Goal: Information Seeking & Learning: Learn about a topic

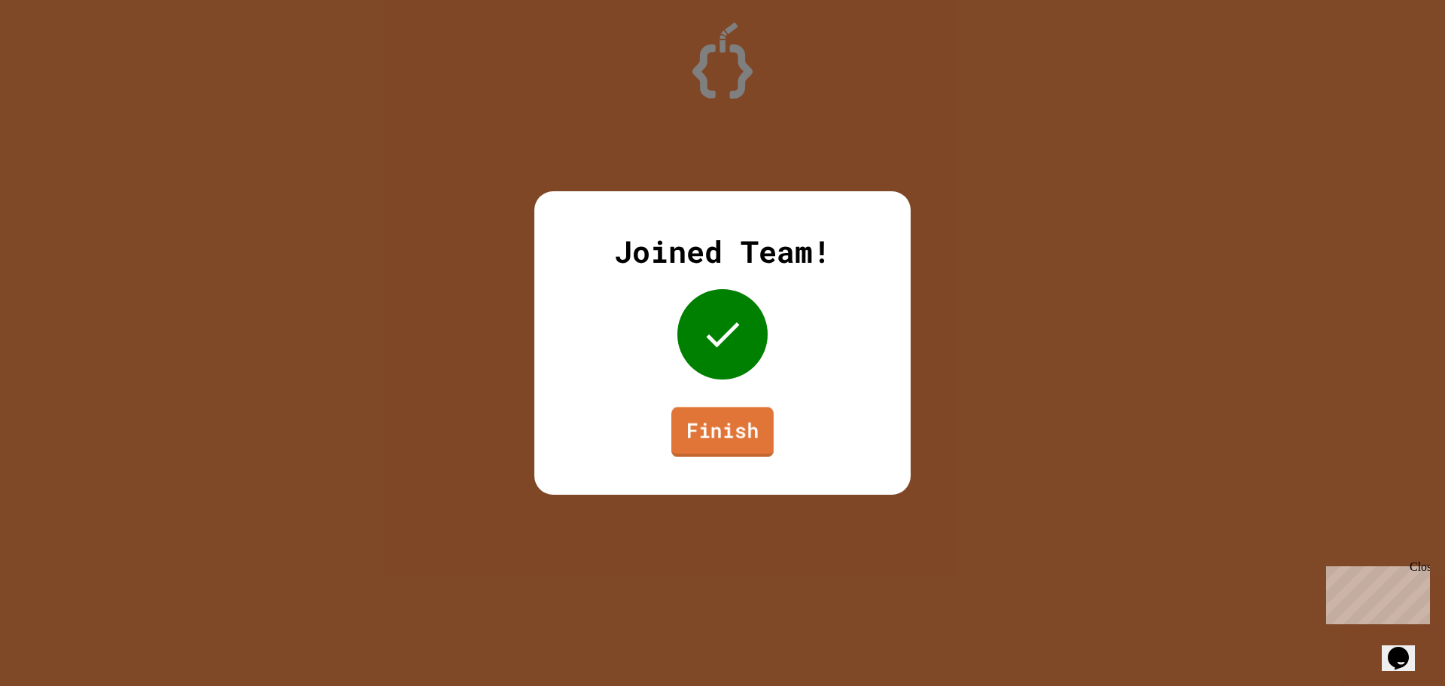
click at [709, 412] on link "Finish" at bounding box center [722, 432] width 102 height 50
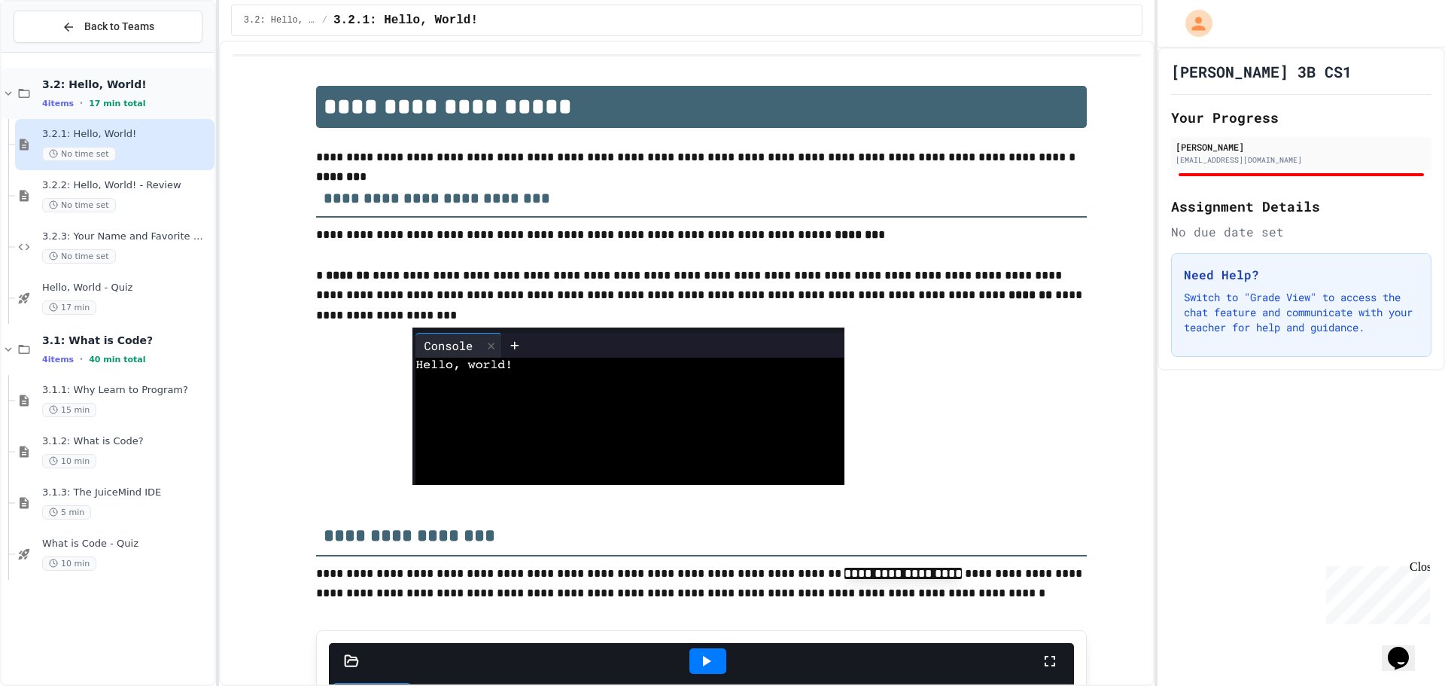
click at [132, 78] on span "3.2: Hello, World!" at bounding box center [126, 85] width 169 height 14
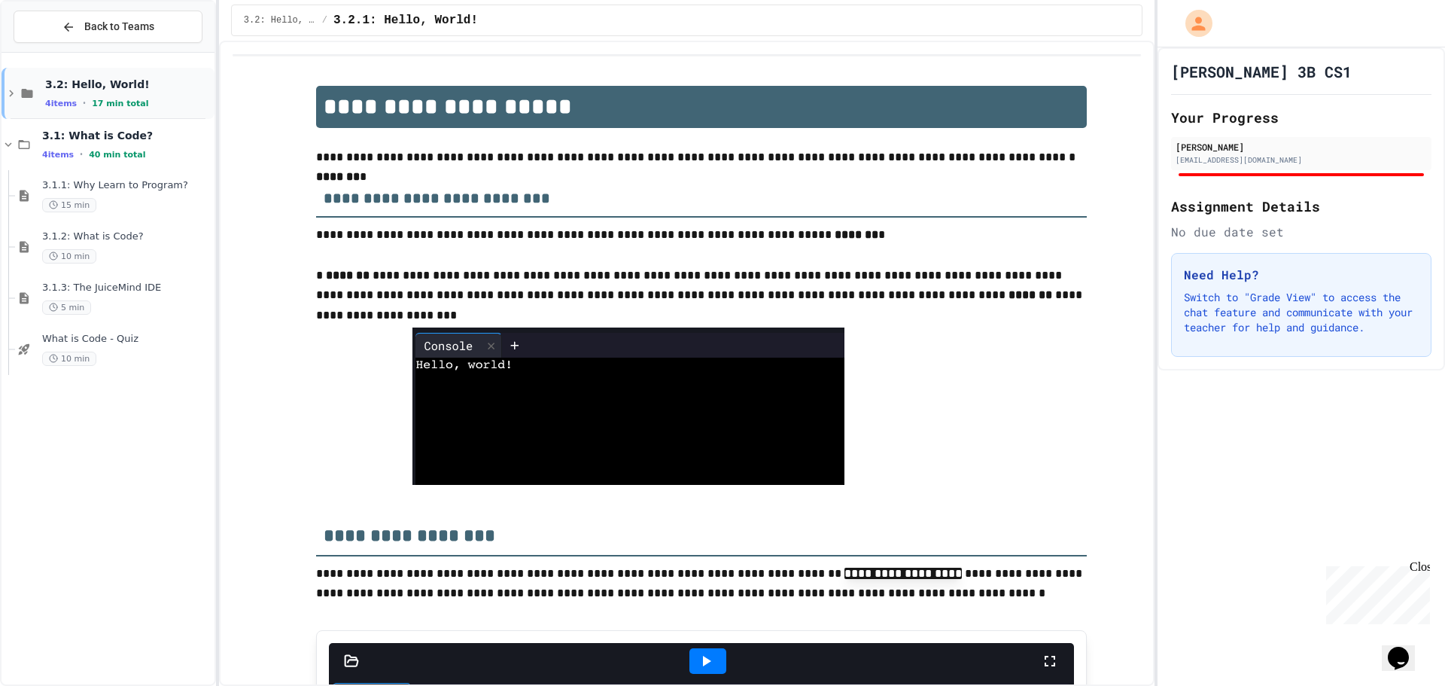
click at [134, 101] on div "4 items • 17 min total" at bounding box center [128, 103] width 166 height 12
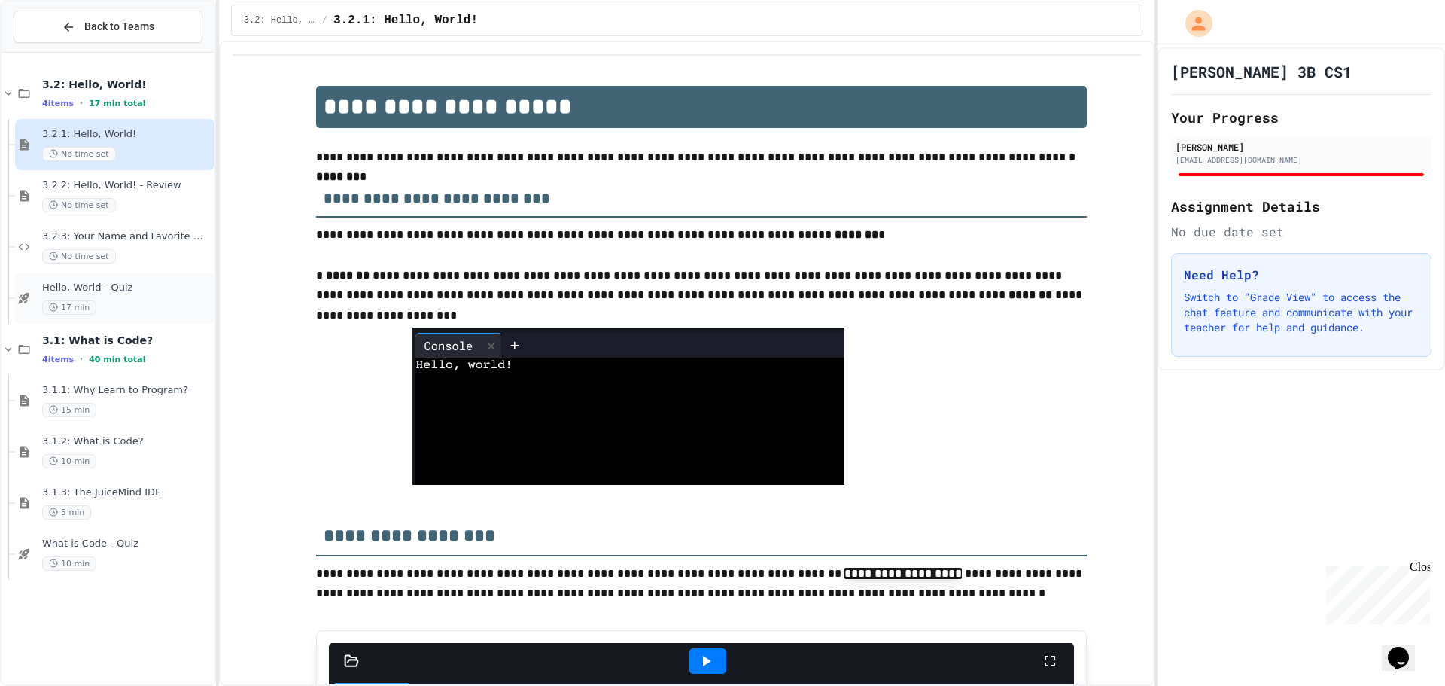
click at [115, 293] on span "Hello, World - Quiz" at bounding box center [126, 287] width 169 height 13
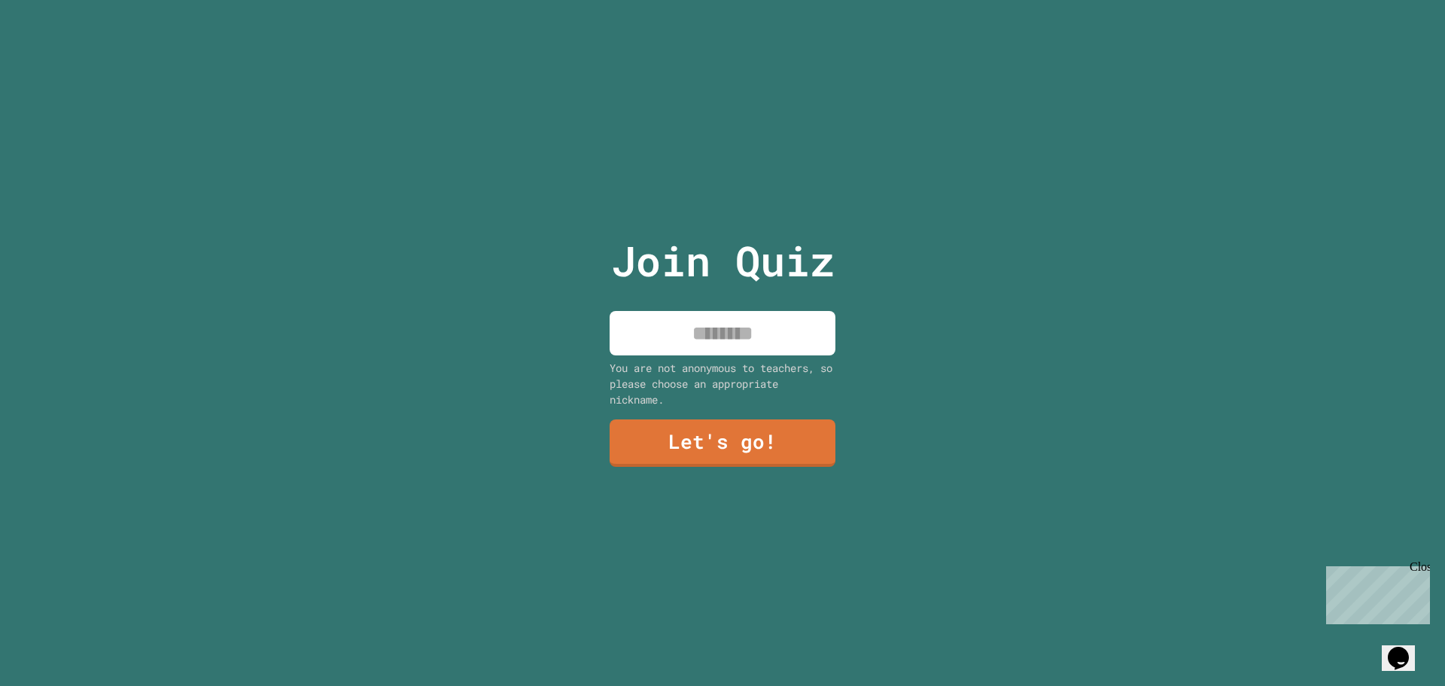
click at [658, 319] on input at bounding box center [723, 333] width 226 height 44
type input "******"
click at [730, 422] on link "Let's go!" at bounding box center [722, 441] width 205 height 50
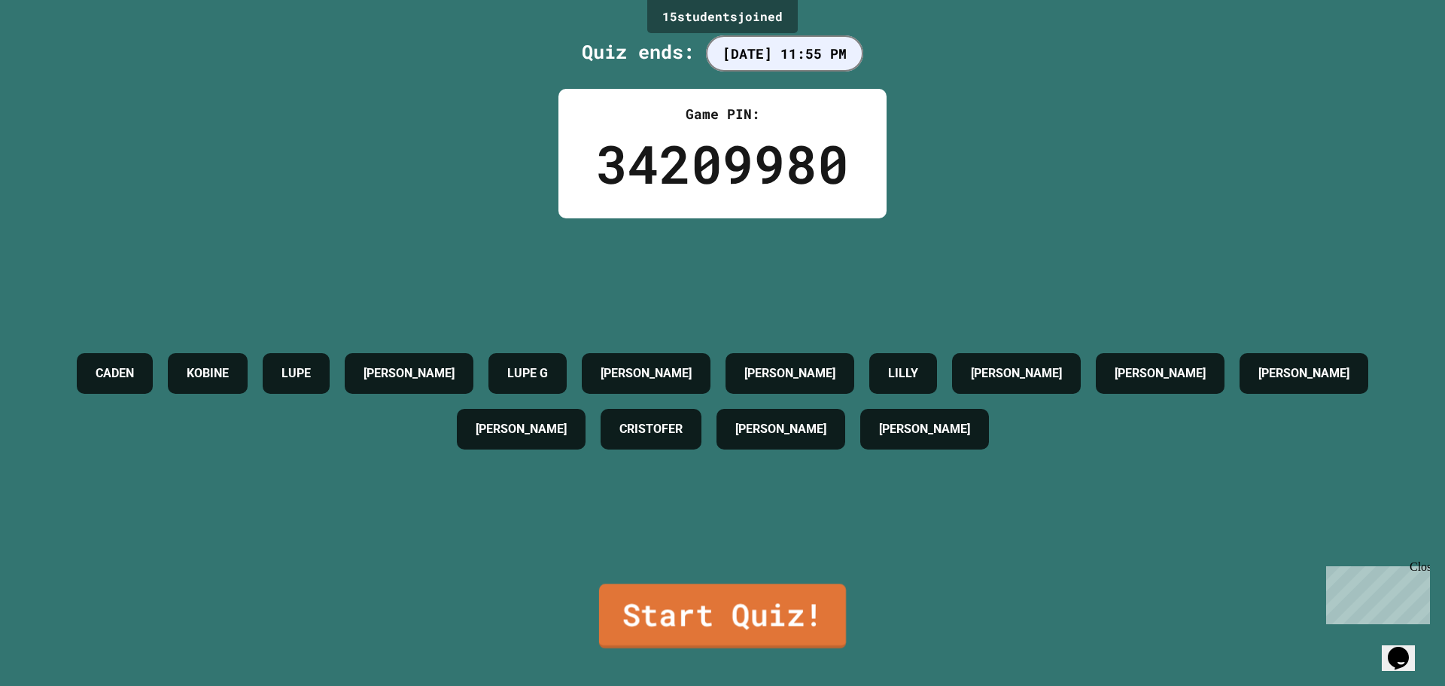
drag, startPoint x: 692, startPoint y: 588, endPoint x: 679, endPoint y: 593, distance: 14.5
click at [679, 593] on link "Start Quiz!" at bounding box center [722, 615] width 247 height 65
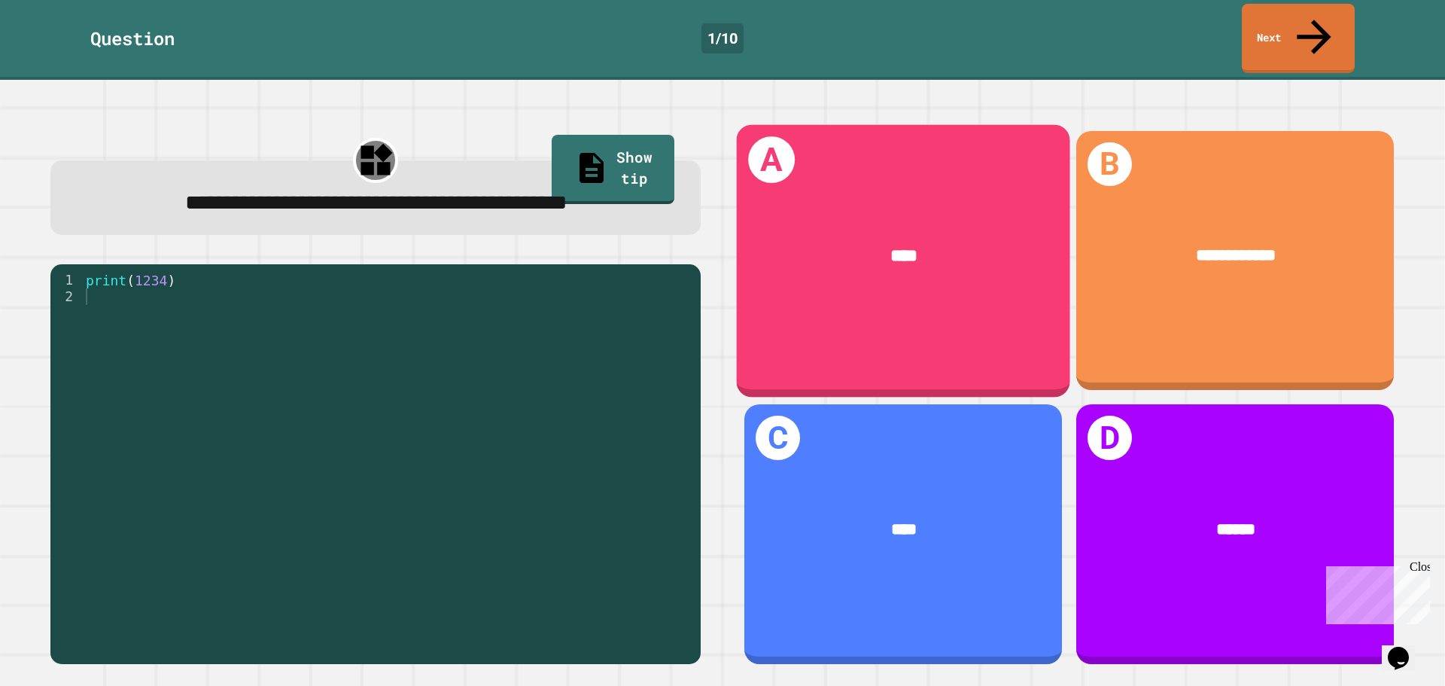
click at [845, 279] on div "A ****" at bounding box center [903, 260] width 333 height 272
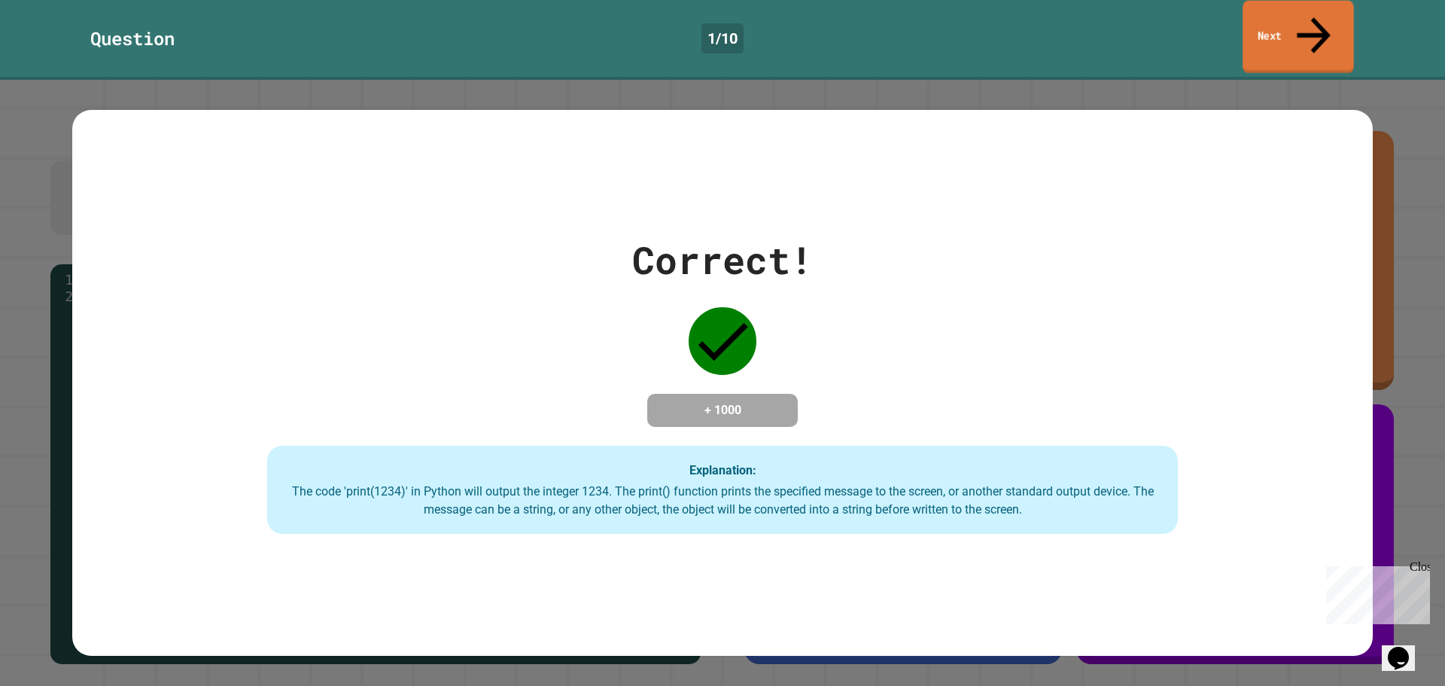
click at [1320, 18] on icon at bounding box center [1313, 34] width 50 height 53
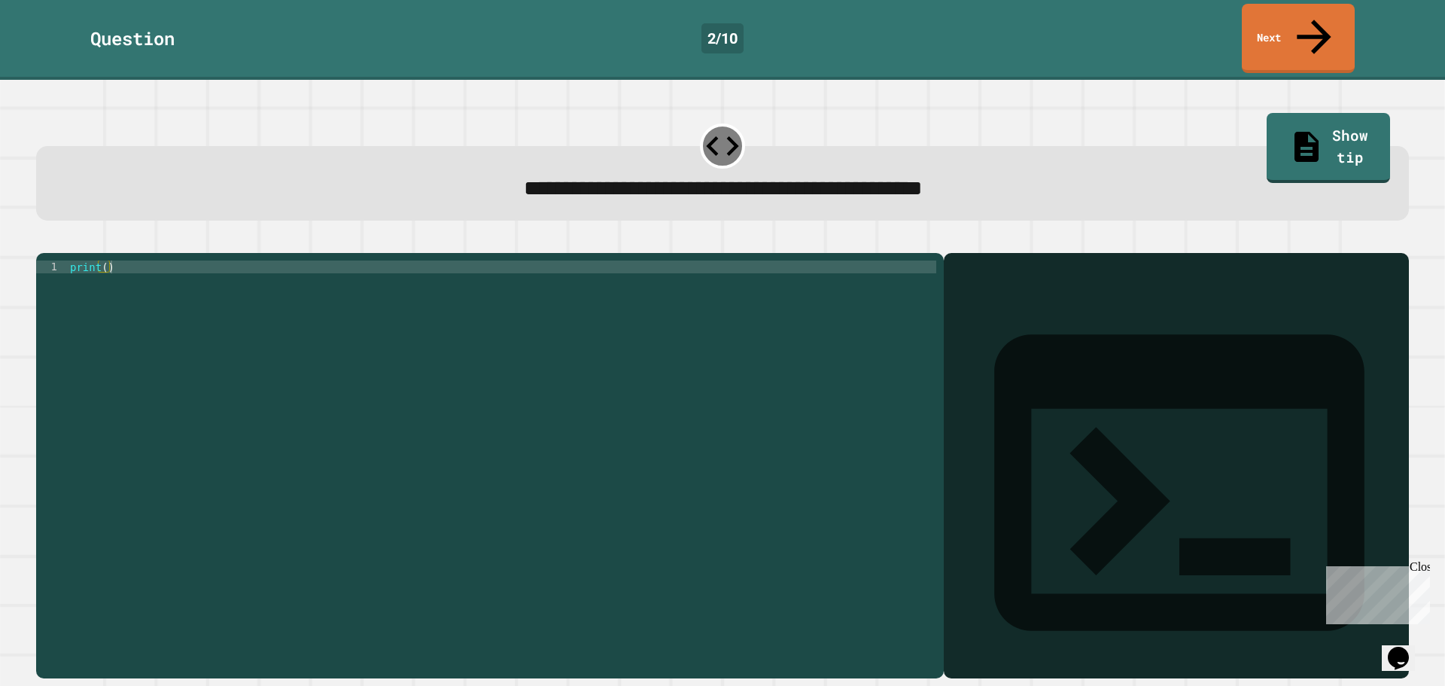
click at [101, 260] on div "print ( )" at bounding box center [501, 464] width 869 height 409
click at [102, 260] on div "print ( )" at bounding box center [501, 464] width 869 height 409
type textarea "**********"
click at [1273, 16] on link "Next" at bounding box center [1297, 37] width 111 height 73
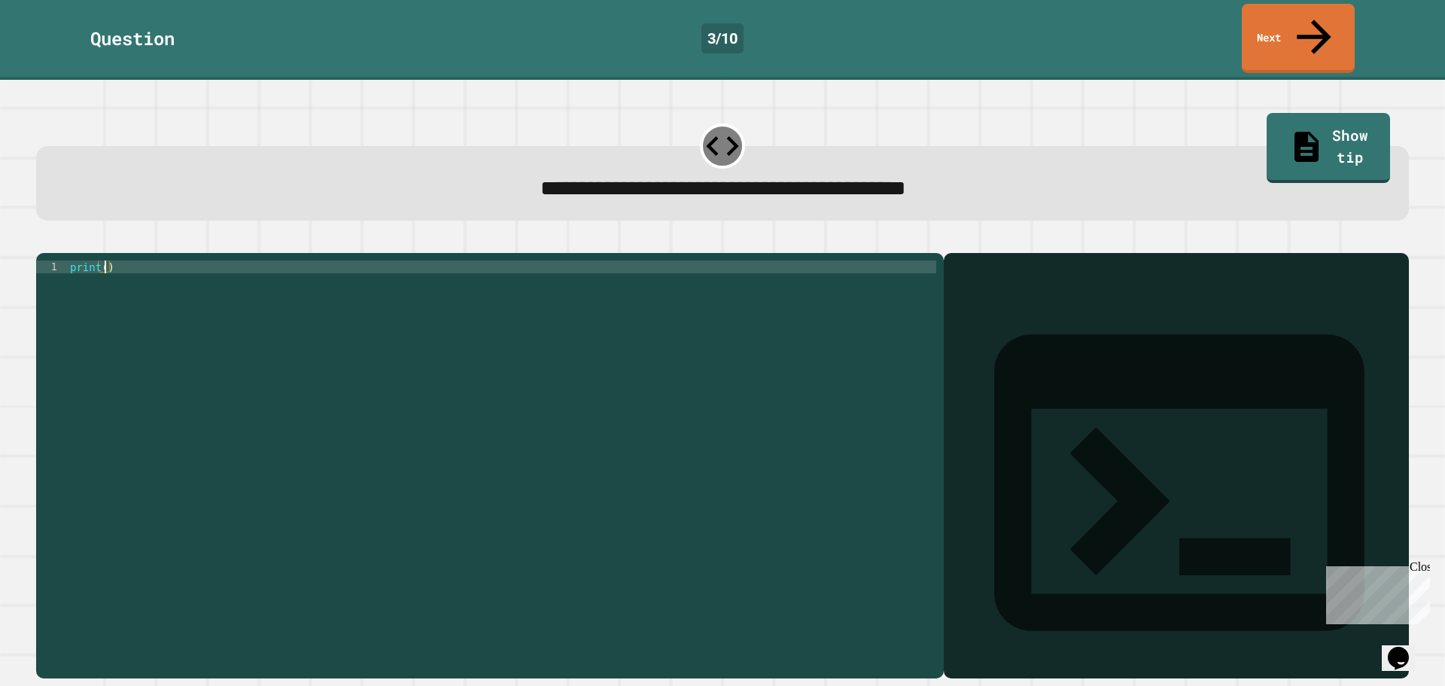
click at [103, 260] on div "print ( )" at bounding box center [501, 464] width 869 height 409
type textarea "**********"
click at [57, 245] on icon "button" at bounding box center [54, 250] width 8 height 11
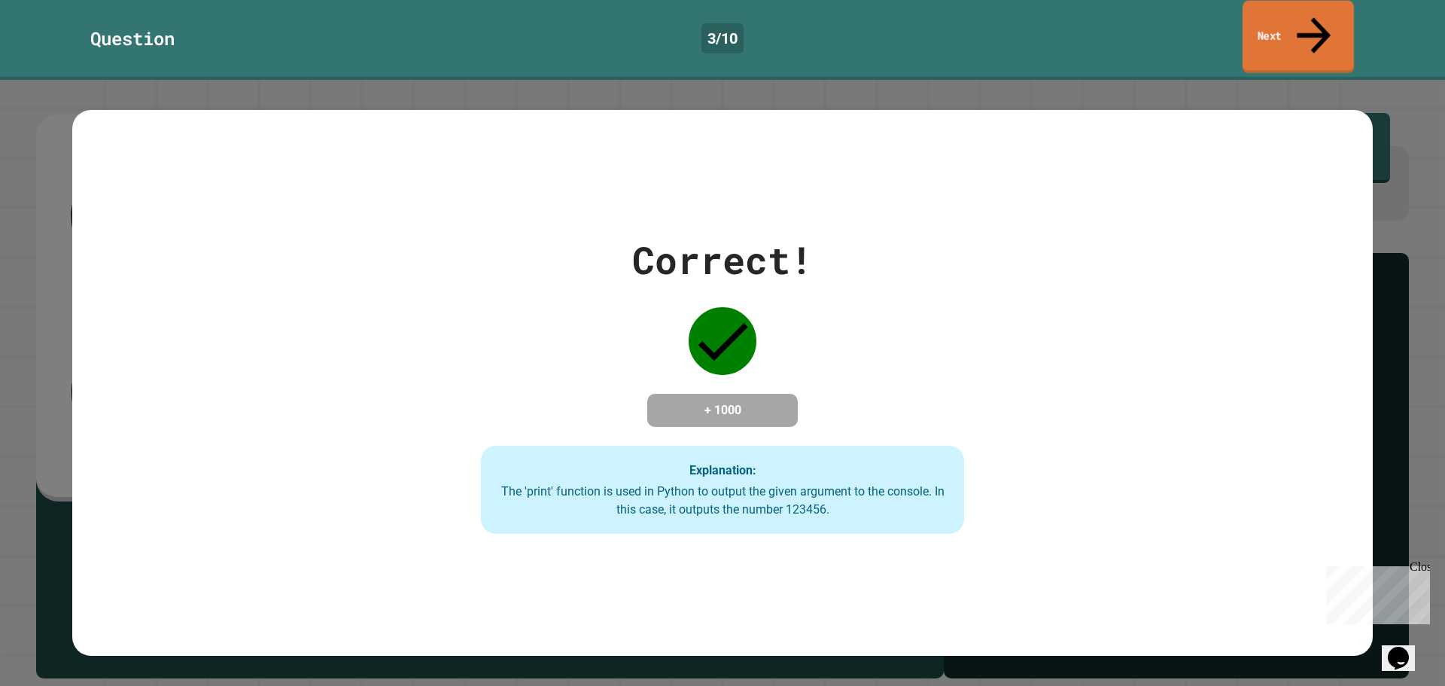
click at [1275, 20] on link "Next" at bounding box center [1297, 37] width 111 height 73
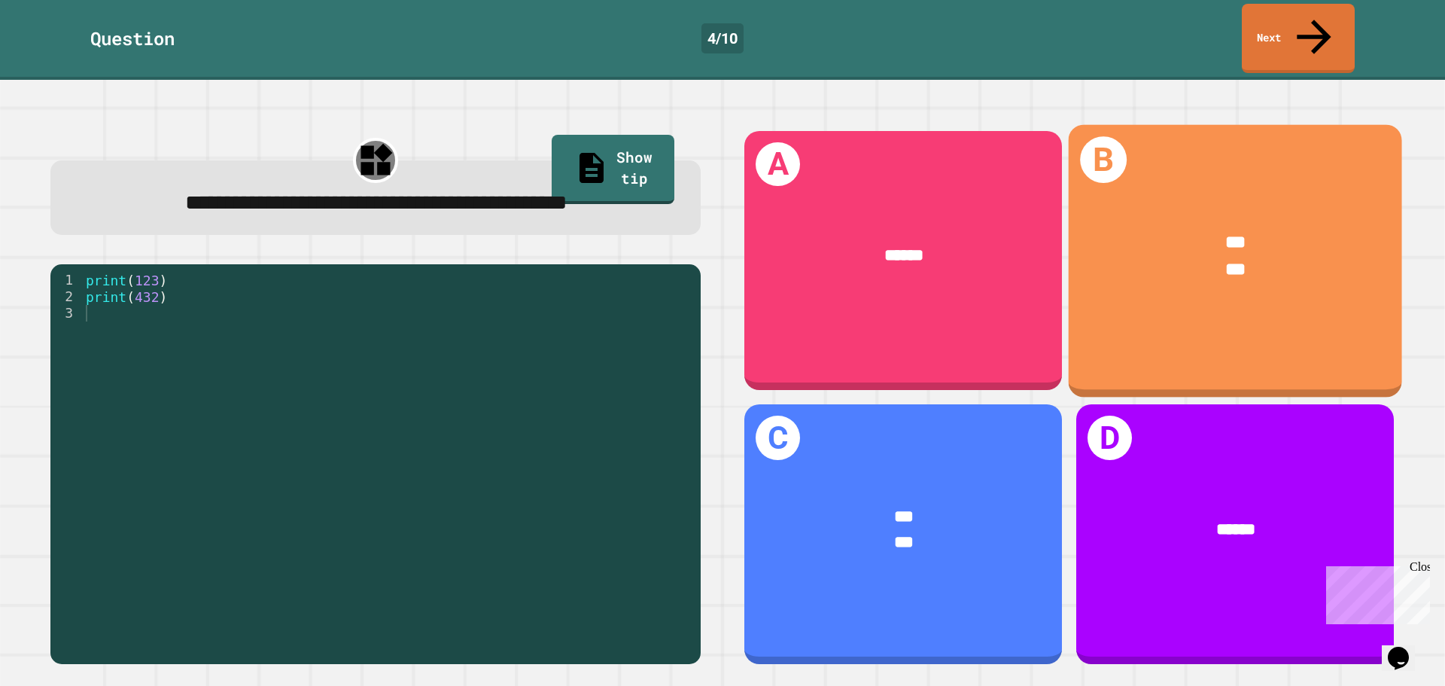
click at [1271, 278] on div "*** ***" at bounding box center [1235, 255] width 333 height 123
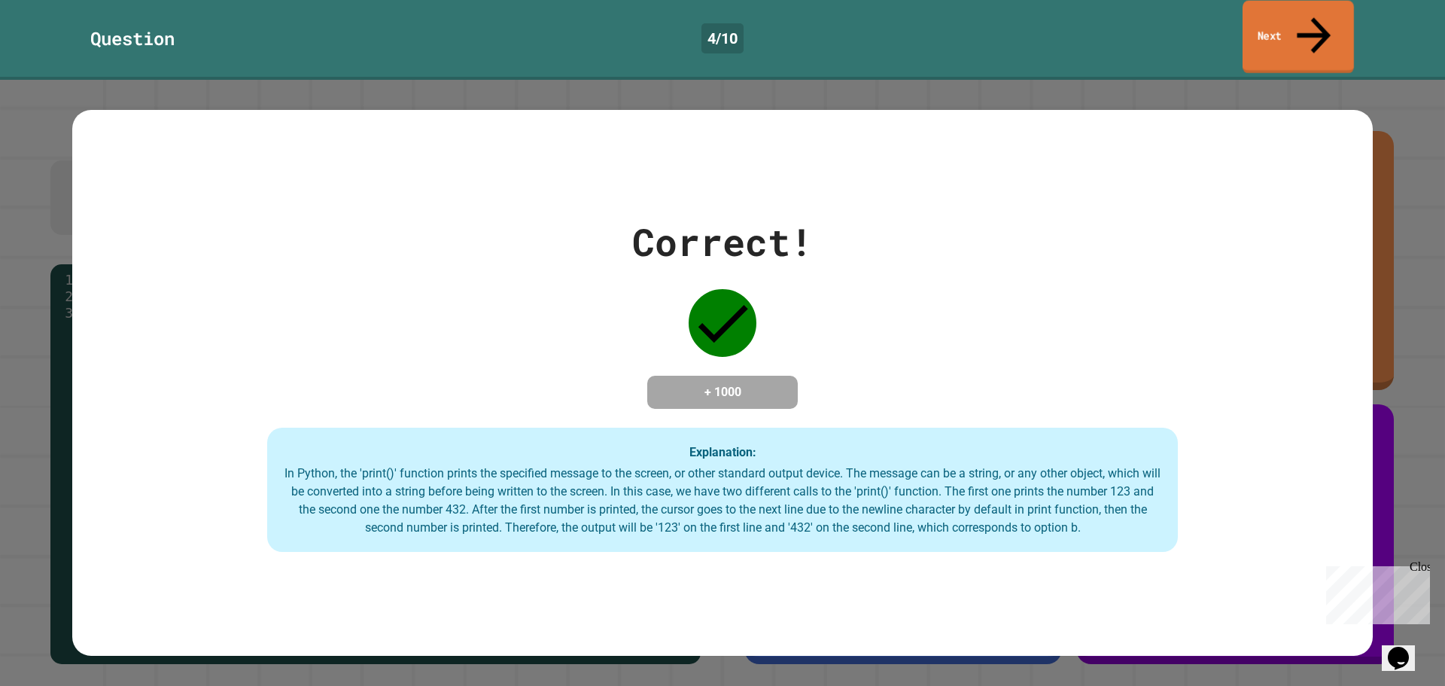
click at [1297, 28] on link "Next" at bounding box center [1297, 37] width 111 height 73
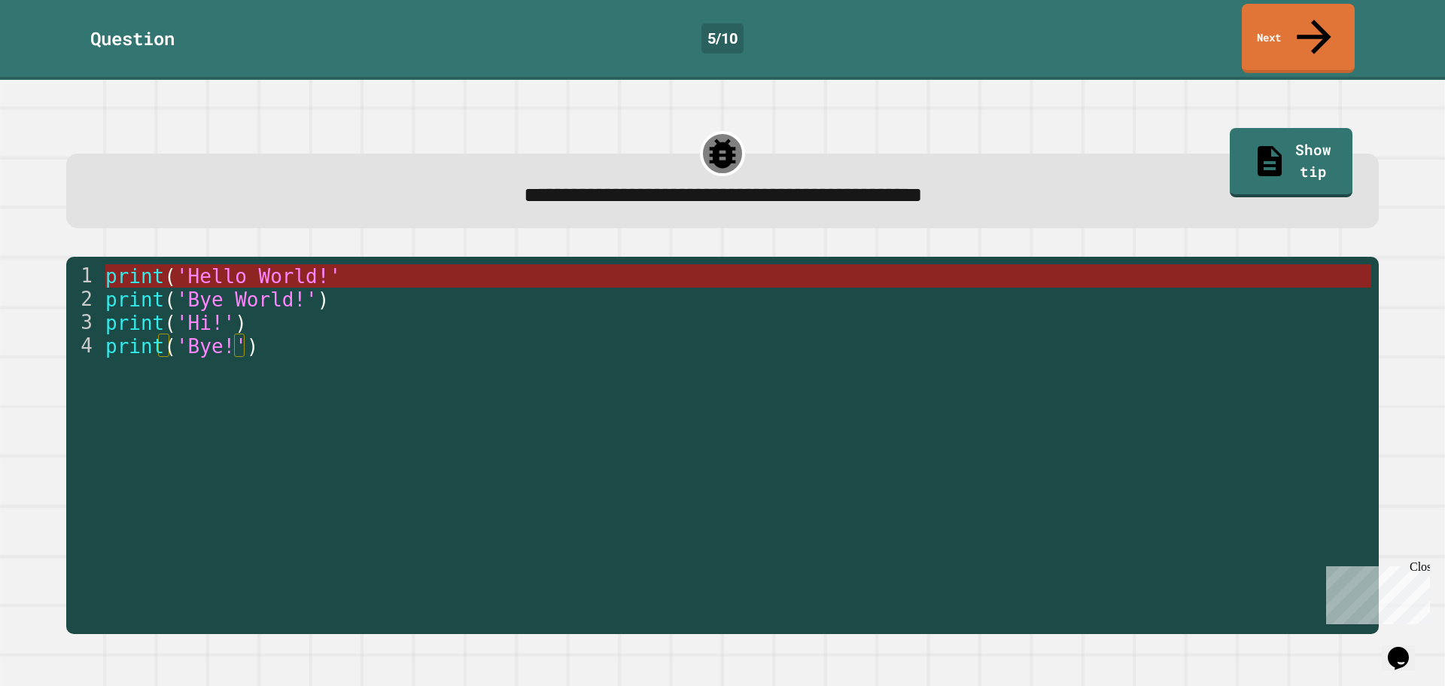
click at [270, 265] on span "'Hello World!'" at bounding box center [258, 276] width 165 height 23
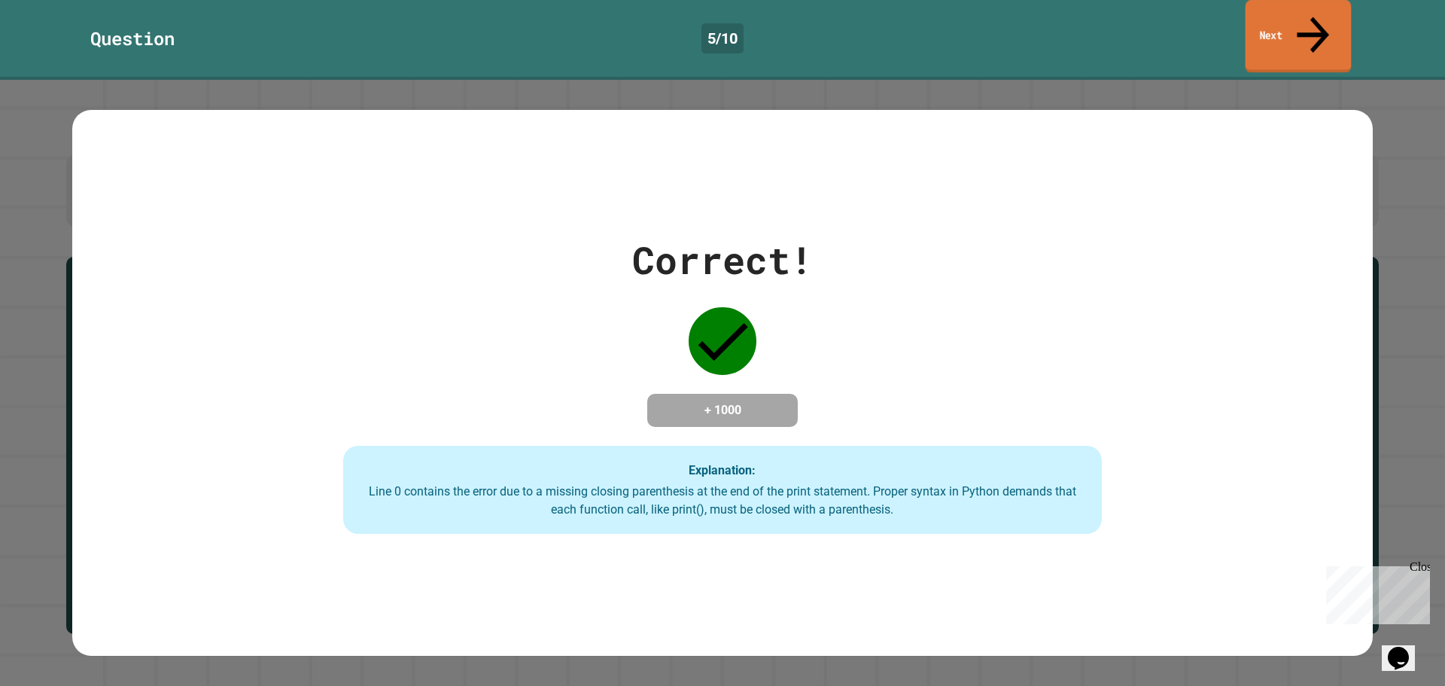
click at [1316, 8] on link "Next" at bounding box center [1298, 36] width 106 height 73
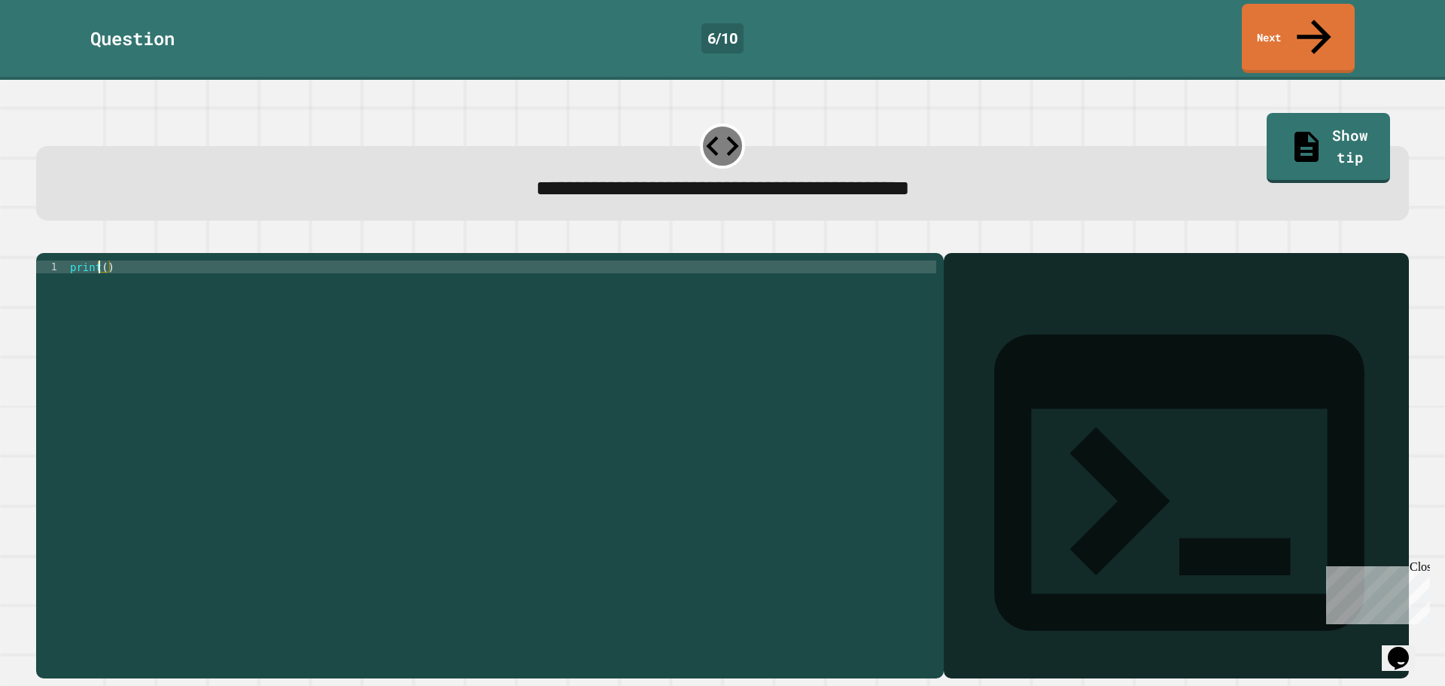
click at [101, 260] on div "print ( )" at bounding box center [501, 464] width 869 height 409
click at [108, 260] on div "print ( )" at bounding box center [501, 464] width 869 height 409
click at [107, 260] on div "print ( )" at bounding box center [501, 464] width 869 height 409
type textarea "**********"
click at [44, 241] on icon "button" at bounding box center [44, 241] width 0 height 0
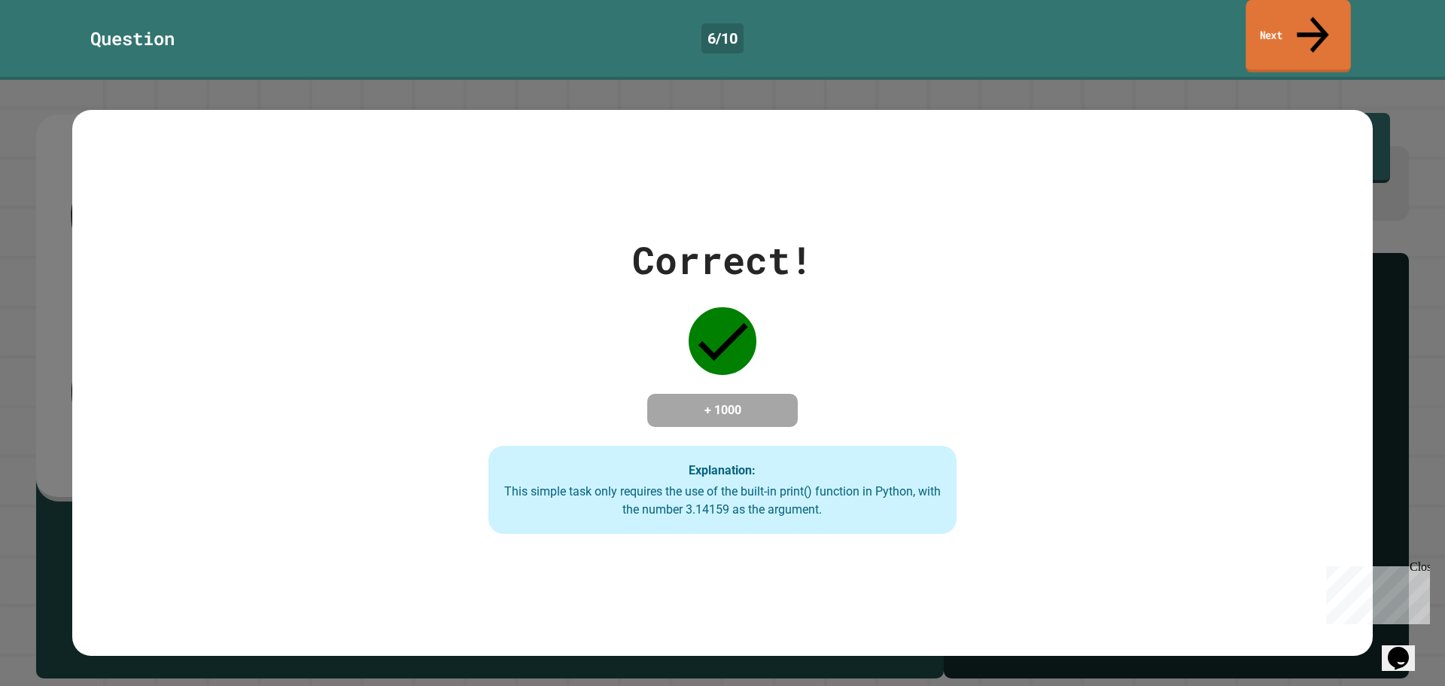
click at [1285, 19] on link "Next" at bounding box center [1297, 36] width 105 height 73
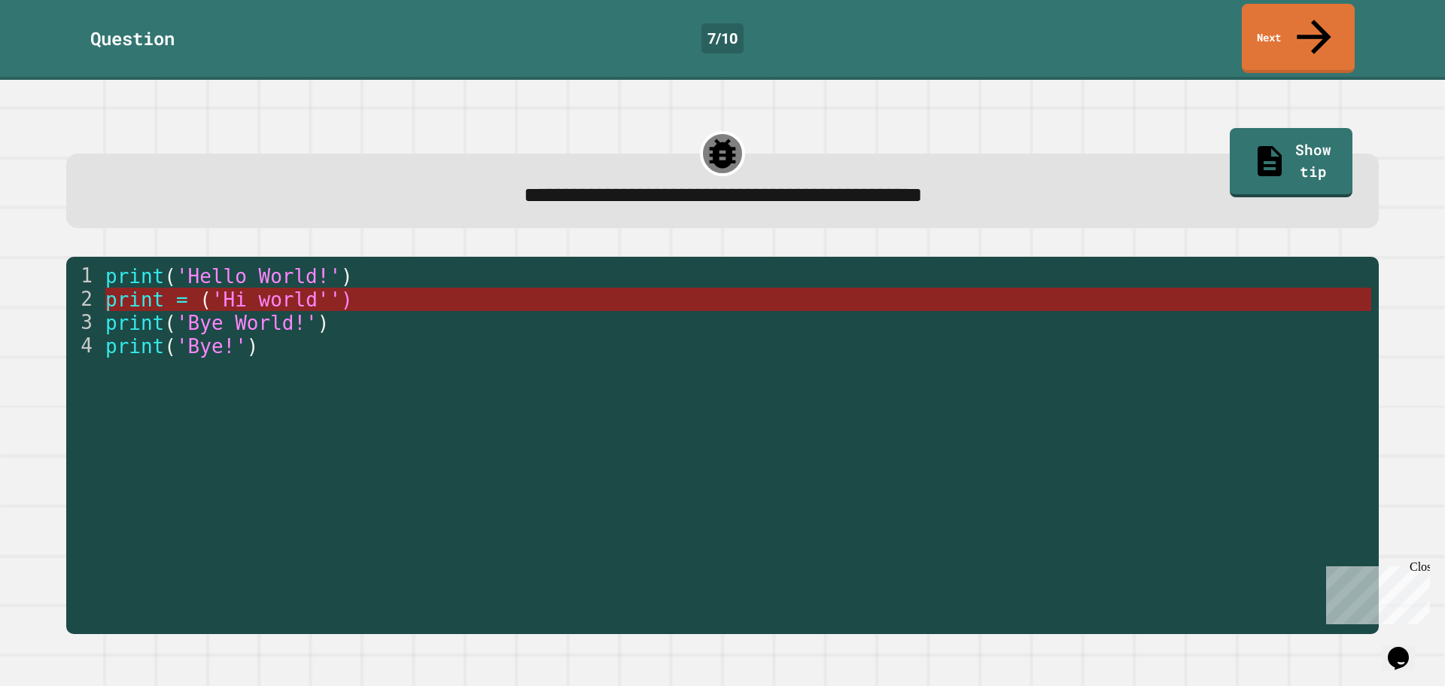
click at [264, 288] on span "'Hi world'')" at bounding box center [281, 299] width 141 height 23
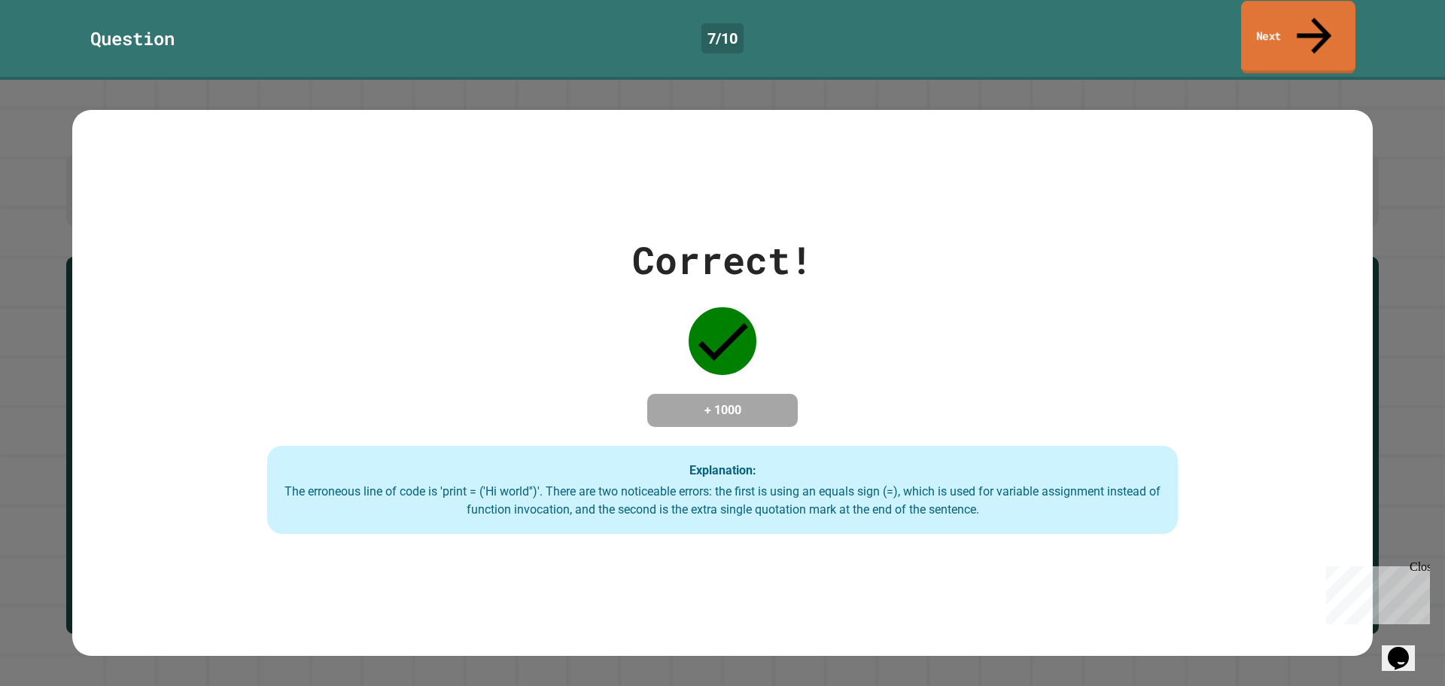
click at [1288, 23] on link "Next" at bounding box center [1298, 37] width 114 height 73
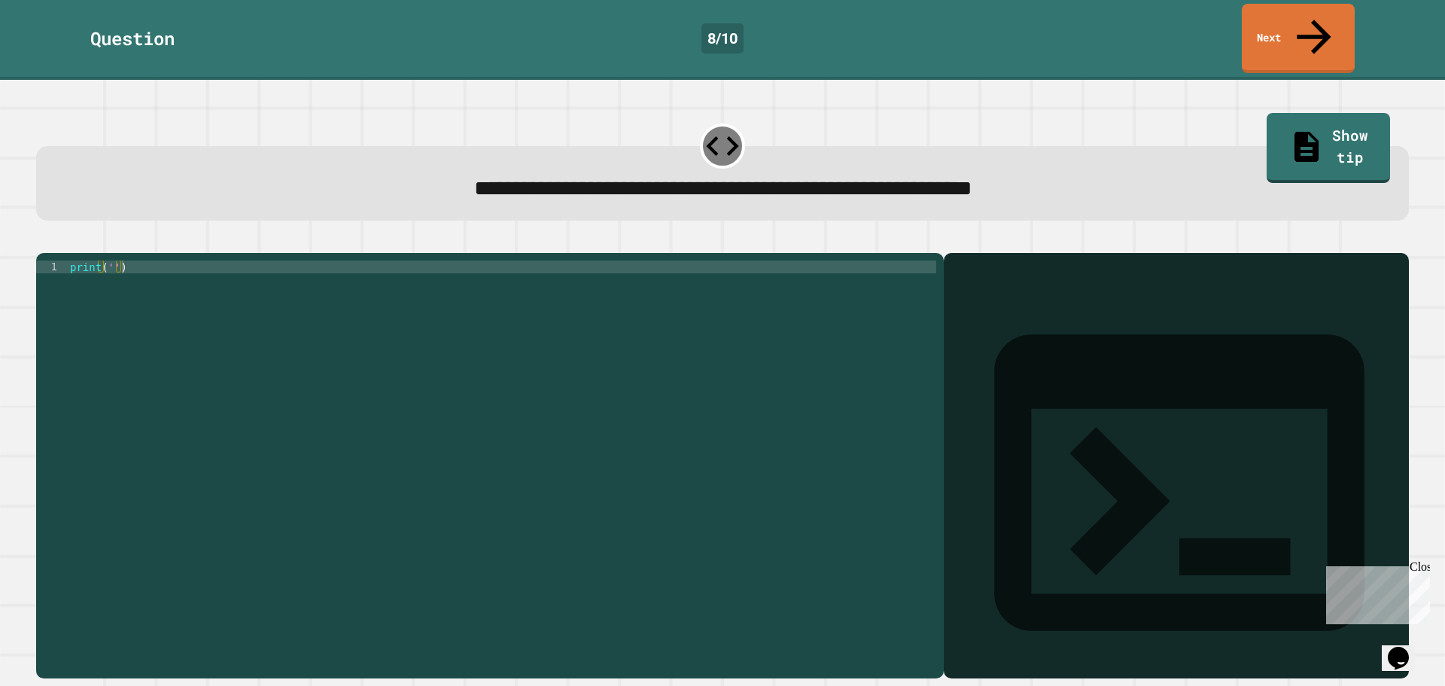
click at [105, 260] on div "print ( '' )" at bounding box center [501, 464] width 869 height 409
click at [106, 260] on div "print ( '' )" at bounding box center [501, 464] width 869 height 409
click at [108, 260] on div "print ( '' )" at bounding box center [501, 452] width 869 height 384
click at [108, 260] on div "print ( '' )" at bounding box center [501, 464] width 869 height 409
click at [114, 260] on div "print ( '' )" at bounding box center [501, 464] width 869 height 409
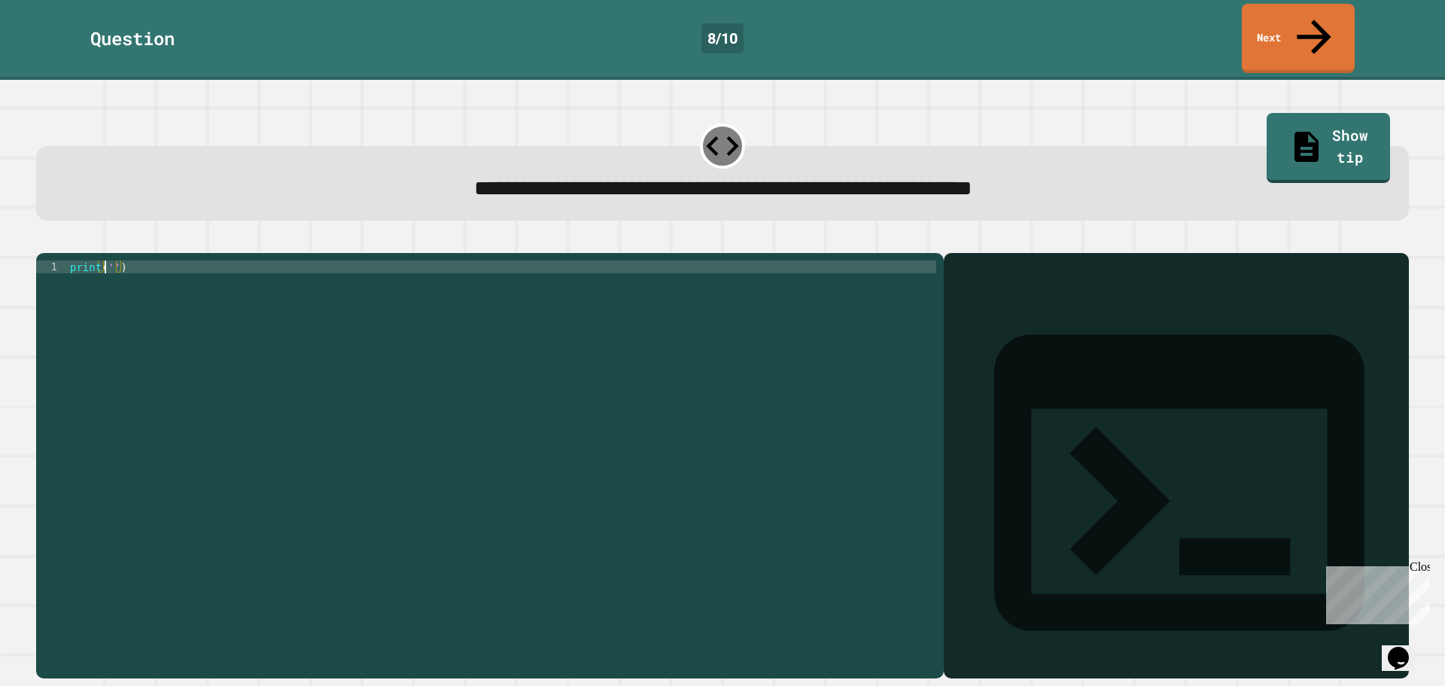
click at [106, 260] on div "print ( '' )" at bounding box center [501, 464] width 869 height 409
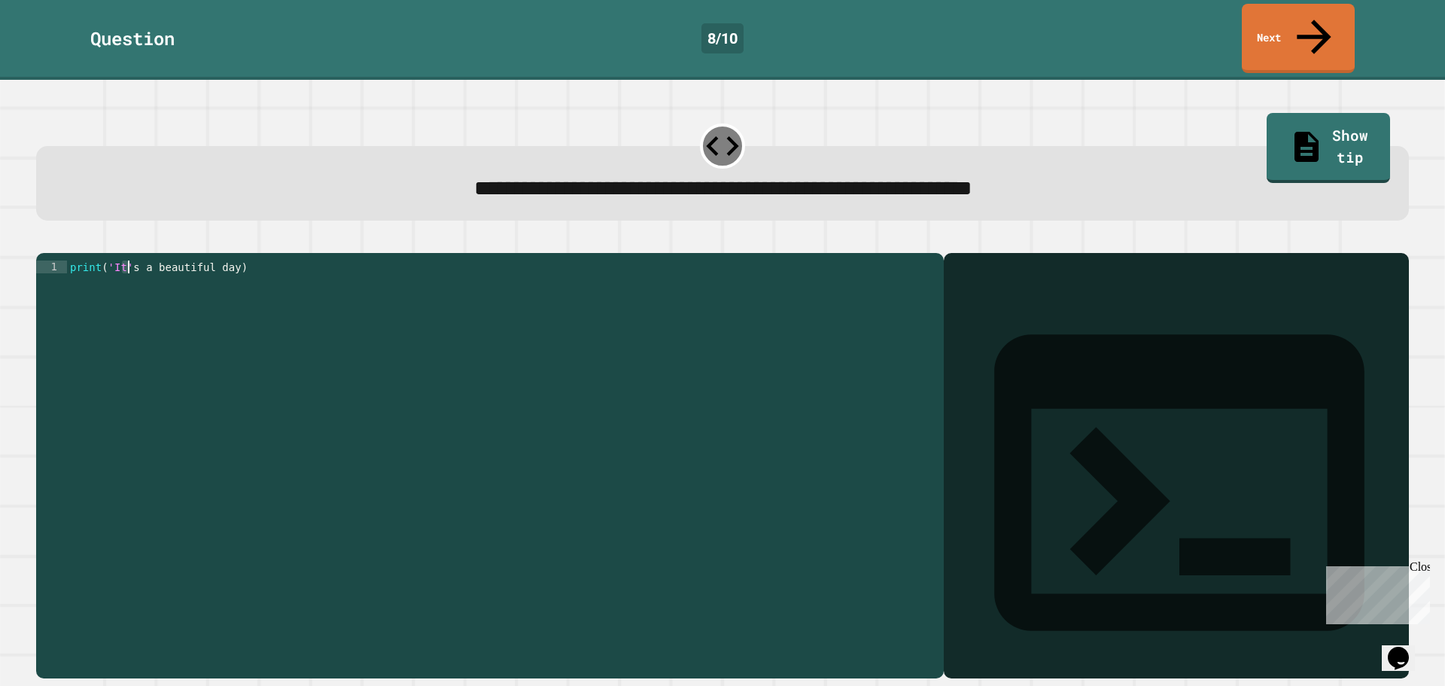
drag, startPoint x: 120, startPoint y: 252, endPoint x: 130, endPoint y: 255, distance: 10.2
click at [130, 260] on div "print ( 'It' s a beautiful day )" at bounding box center [501, 464] width 869 height 409
click at [121, 260] on div "print ( 'It' s a beautiful day )" at bounding box center [501, 452] width 869 height 384
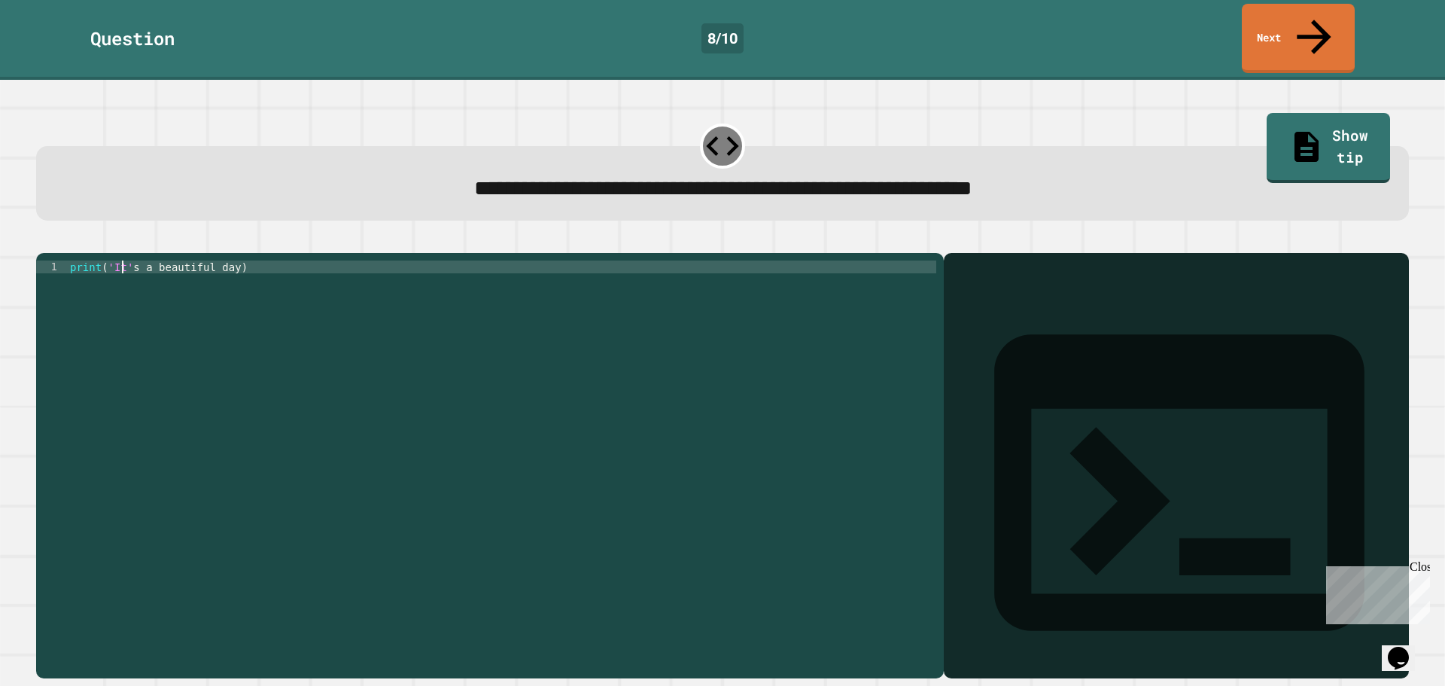
click at [121, 260] on div "print ( 'It' s a beautiful day )" at bounding box center [501, 464] width 869 height 409
click at [129, 260] on div "print ( 'It' s a beautiful day )" at bounding box center [501, 464] width 869 height 409
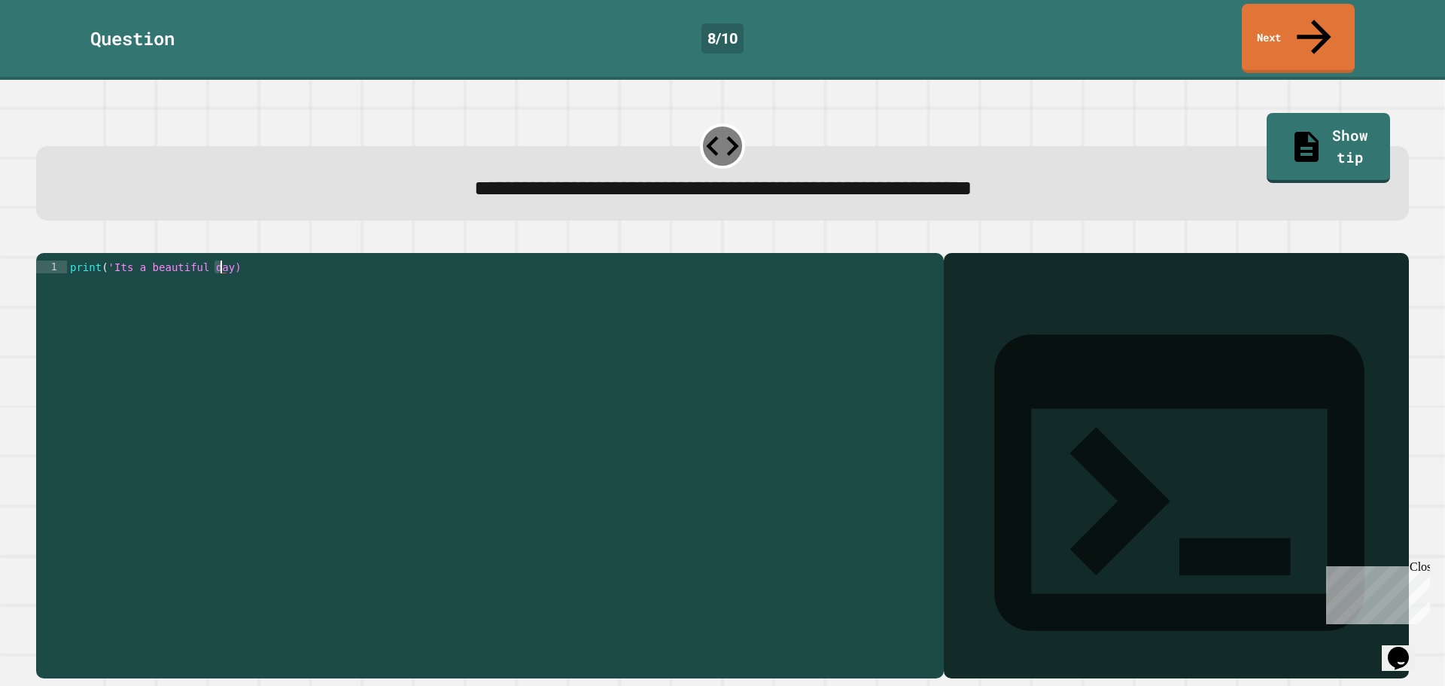
click at [220, 260] on div "print ( 'Its a beautiful day)" at bounding box center [501, 464] width 869 height 409
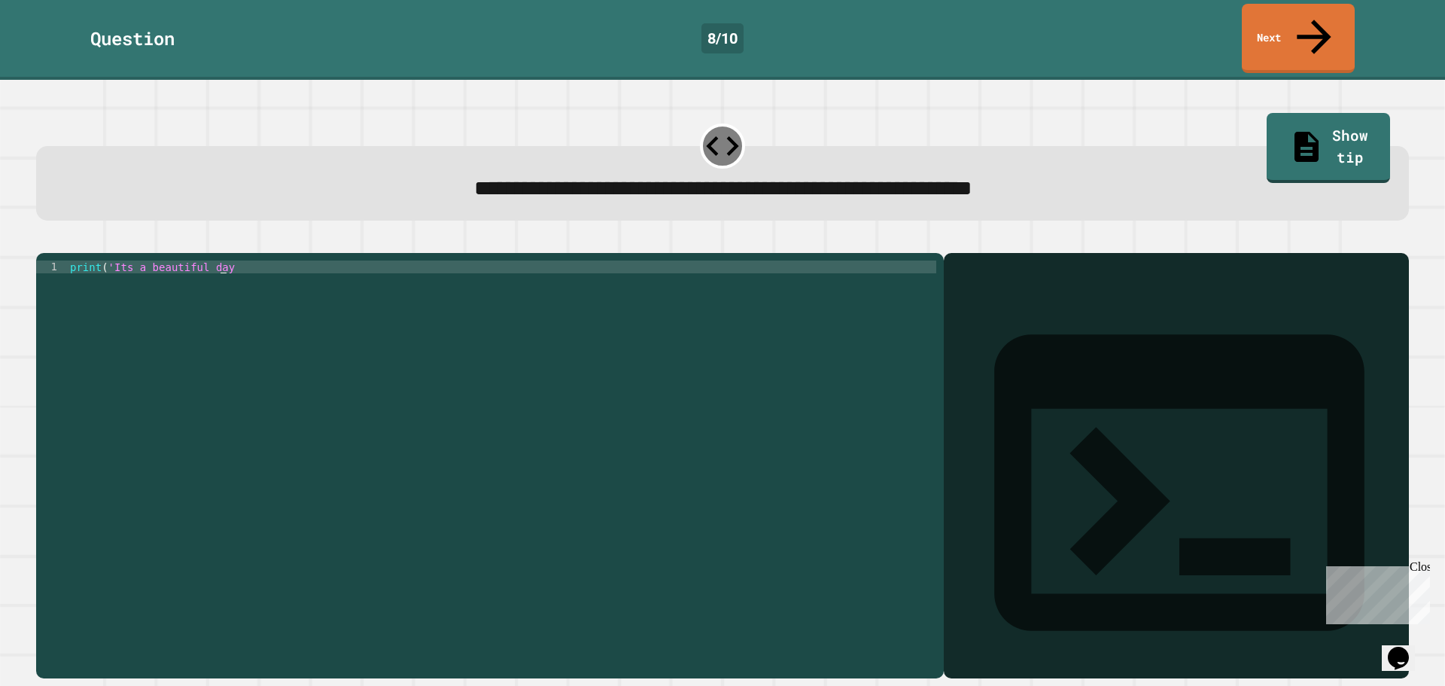
scroll to position [0, 11]
click at [155, 277] on div "print ( 'Its a beautiful day' )" at bounding box center [501, 464] width 869 height 409
click at [44, 241] on icon "button" at bounding box center [44, 241] width 0 height 0
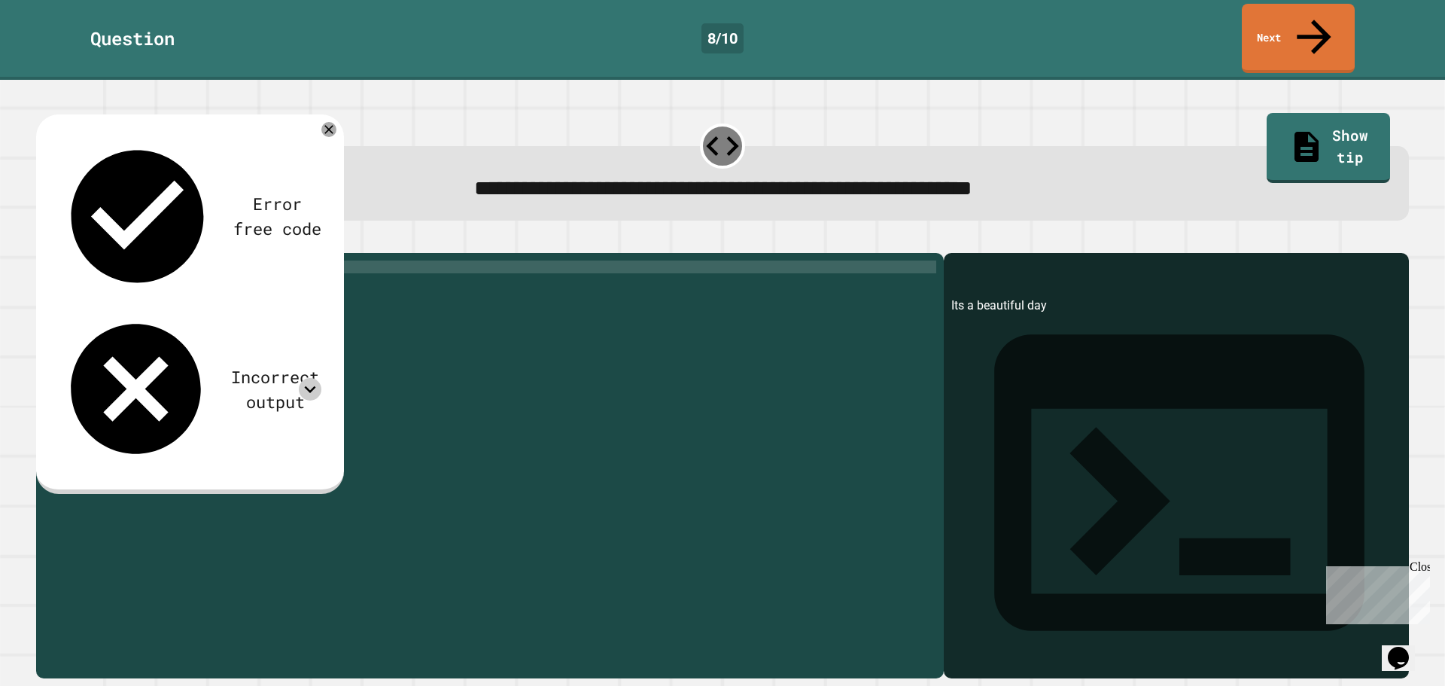
click at [314, 378] on icon at bounding box center [310, 389] width 23 height 23
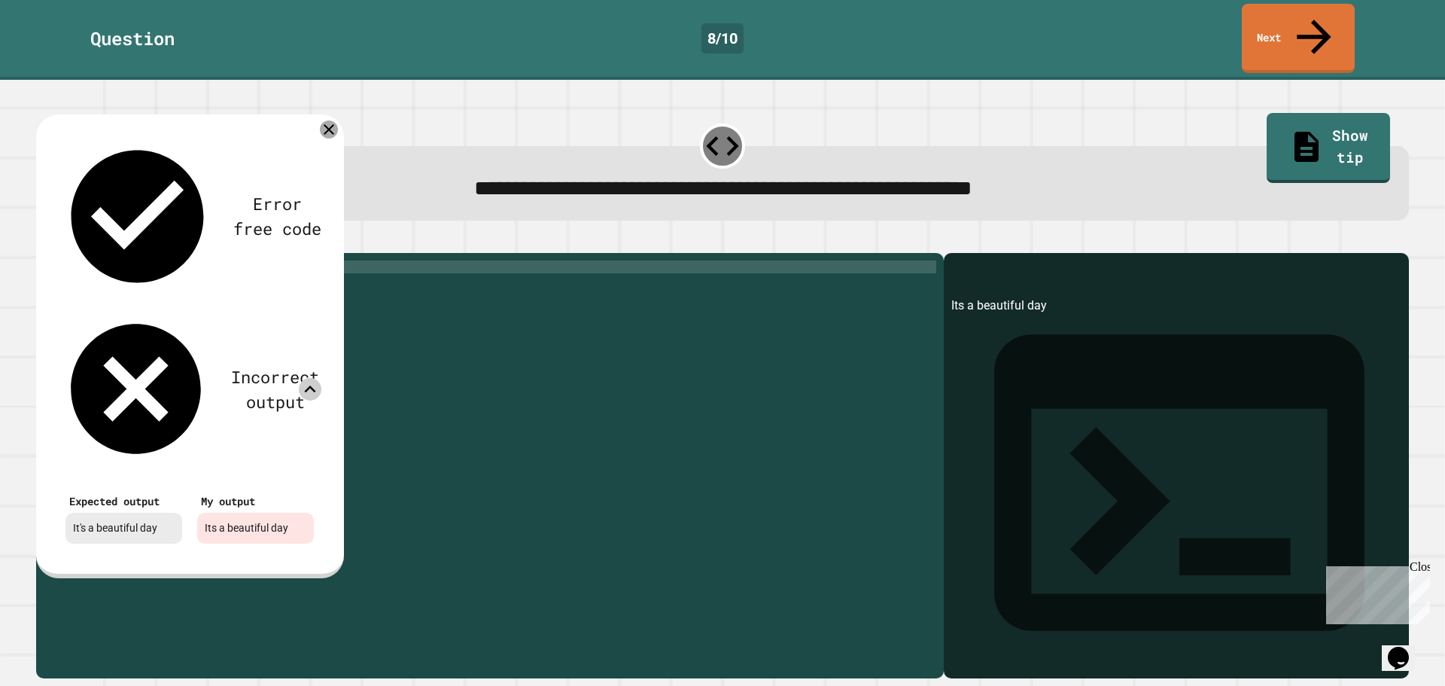
click at [336, 120] on div at bounding box center [329, 129] width 18 height 18
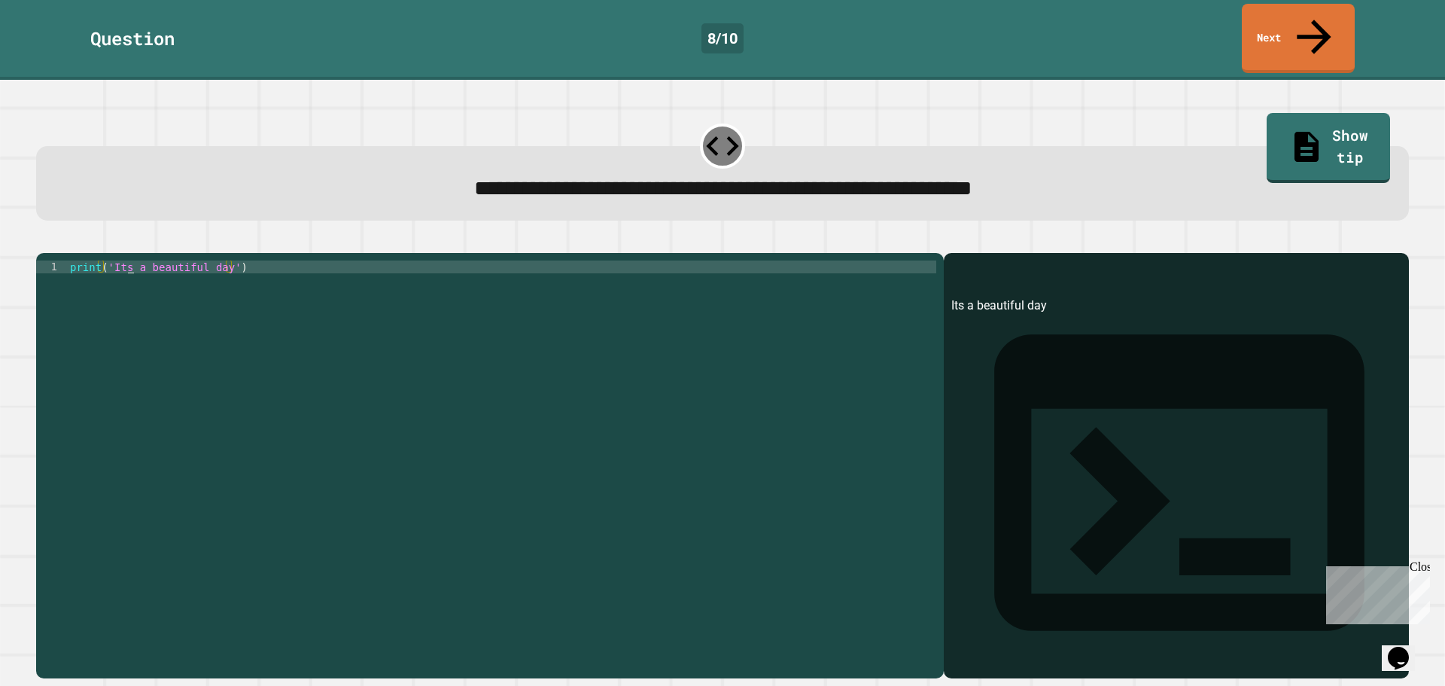
click at [128, 260] on div "print ( 'Its a beautiful day' )" at bounding box center [501, 464] width 869 height 409
click at [126, 264] on div "print ( 'Its a beautiful day' )" at bounding box center [501, 464] width 869 height 409
click at [126, 260] on div "print ( 'Its a beautiful day' )" at bounding box center [501, 464] width 869 height 409
click at [105, 260] on div "print ( 'It' s beautiful day ')" at bounding box center [501, 464] width 869 height 409
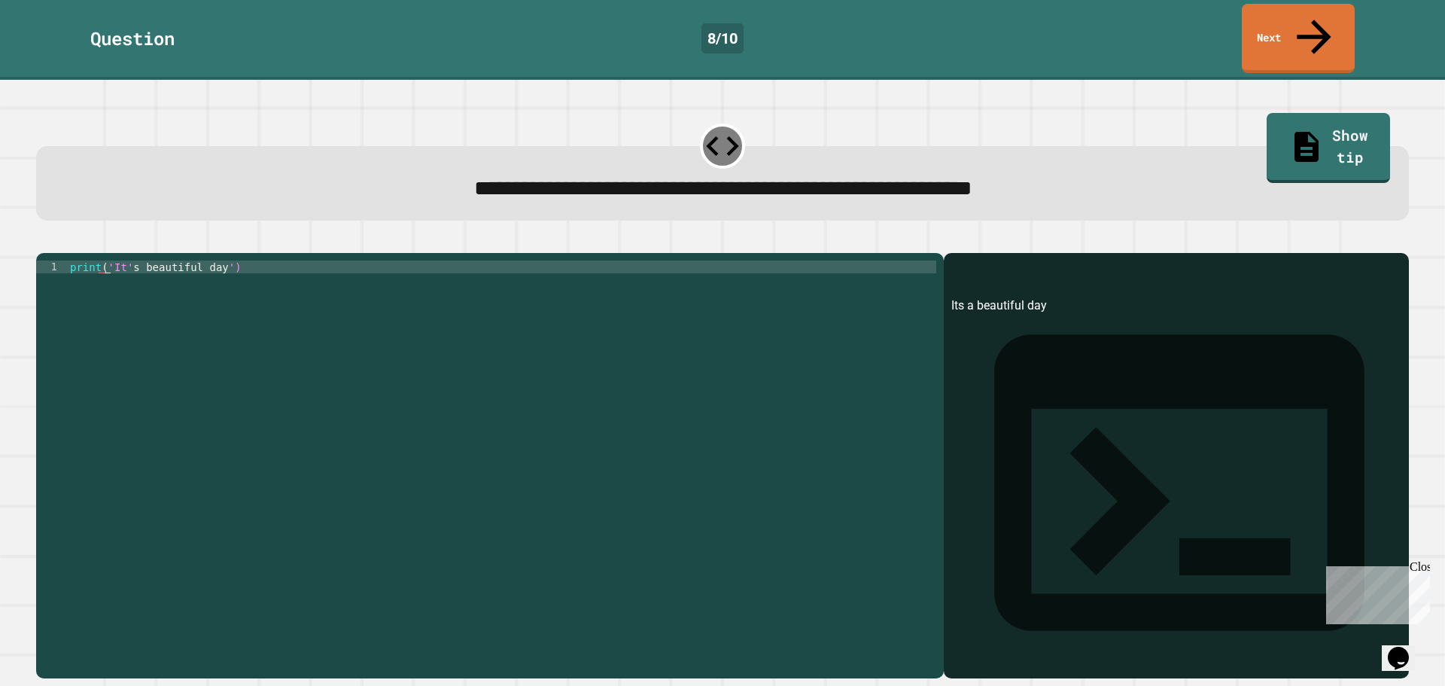
click at [108, 260] on div "print ( 'It' s beautiful day ')" at bounding box center [501, 464] width 869 height 409
click at [89, 244] on icon "button" at bounding box center [83, 250] width 12 height 12
click at [107, 260] on div "print ( '' )" at bounding box center [501, 452] width 869 height 384
click at [107, 260] on div "print ( '' )" at bounding box center [501, 464] width 869 height 409
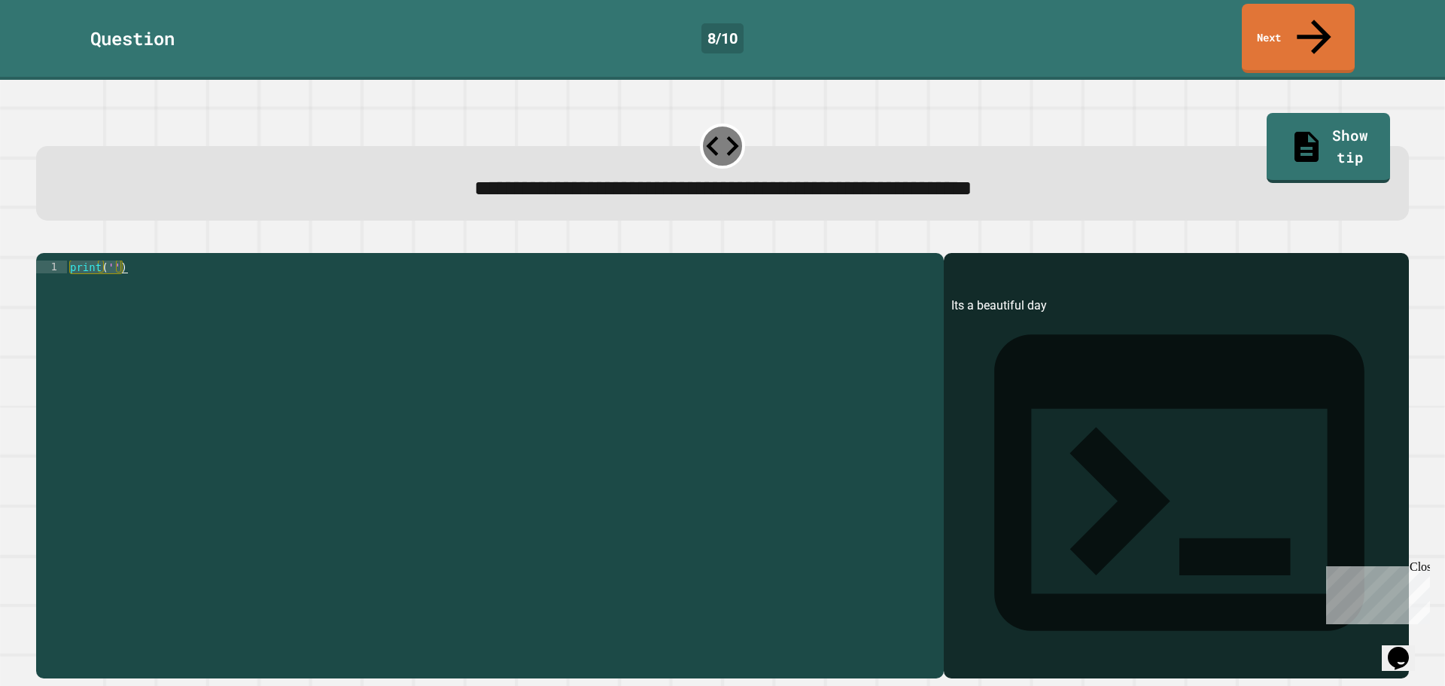
click at [107, 260] on div "print ( '' )" at bounding box center [501, 464] width 869 height 409
click at [111, 260] on div "print ( '' )" at bounding box center [501, 452] width 869 height 384
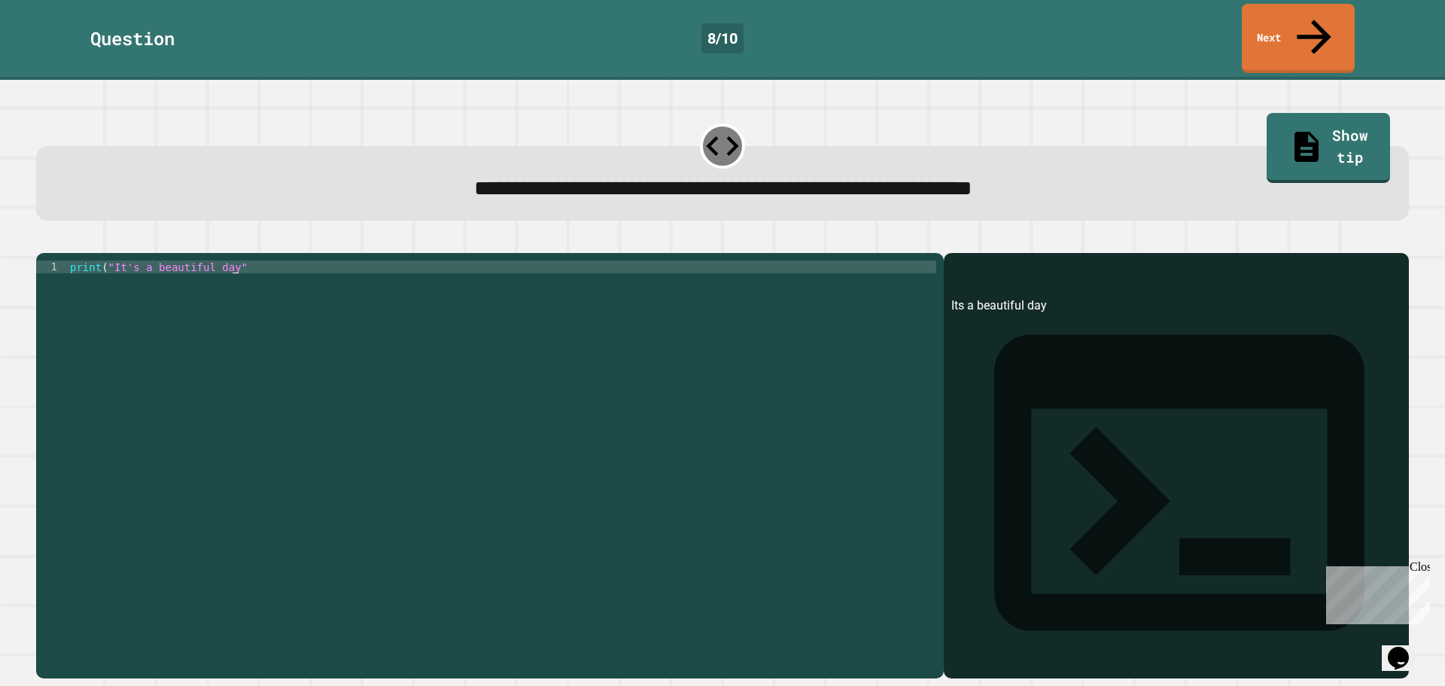
scroll to position [0, 11]
type textarea "**********"
click at [44, 241] on icon "button" at bounding box center [44, 241] width 0 height 0
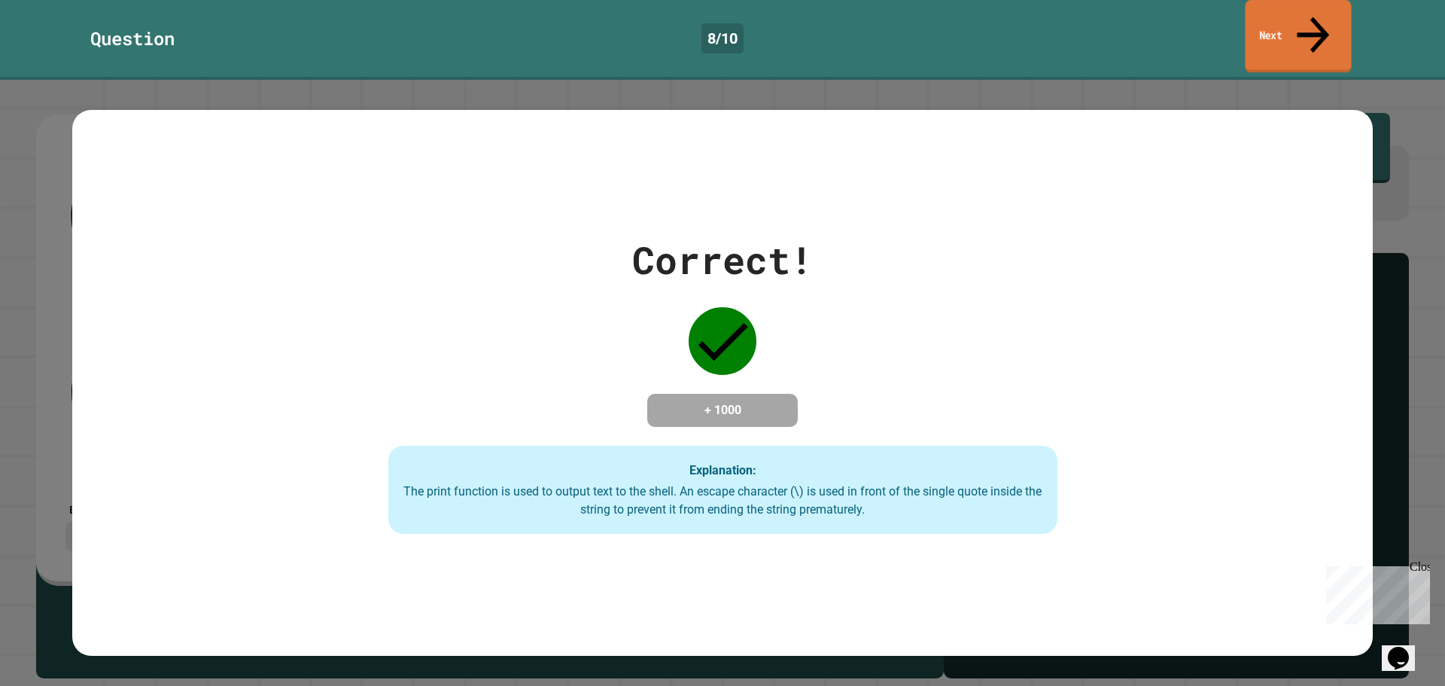
click at [1268, 26] on link "Next" at bounding box center [1298, 36] width 106 height 73
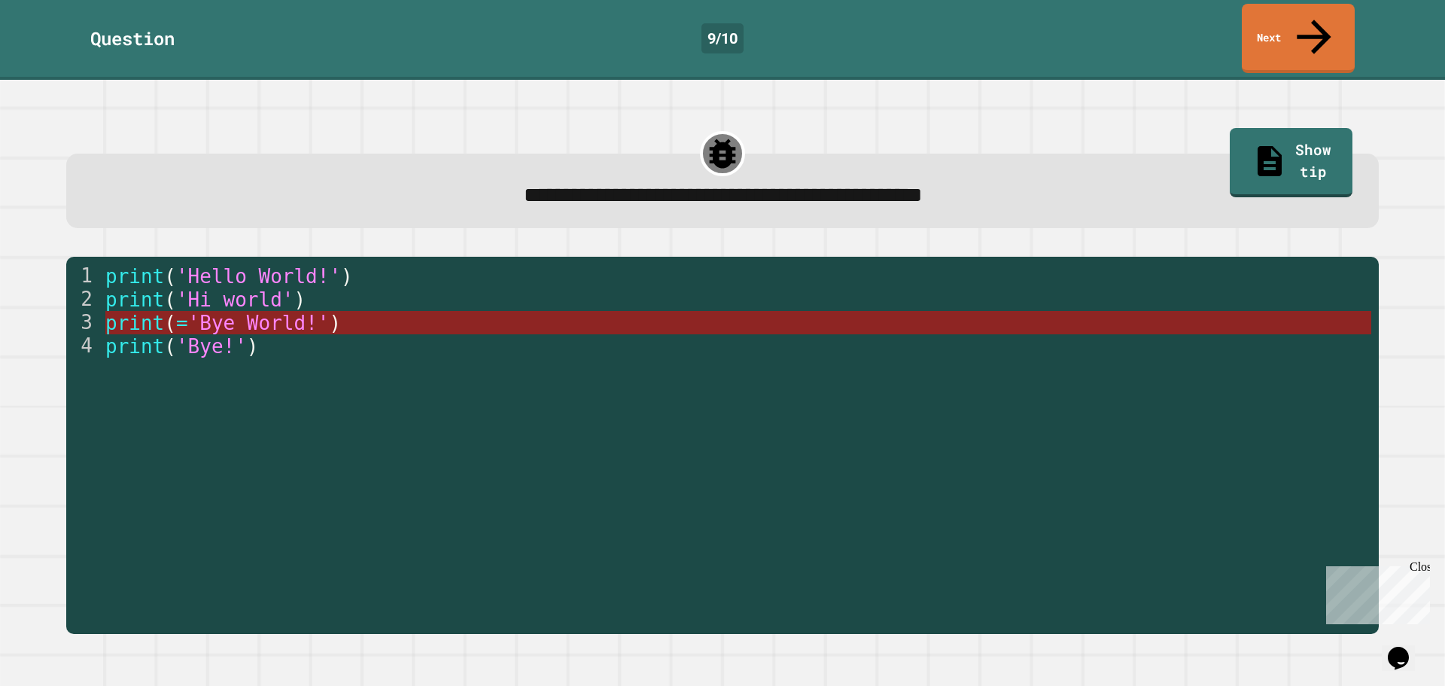
click at [257, 312] on span "'Bye World!'" at bounding box center [257, 323] width 141 height 23
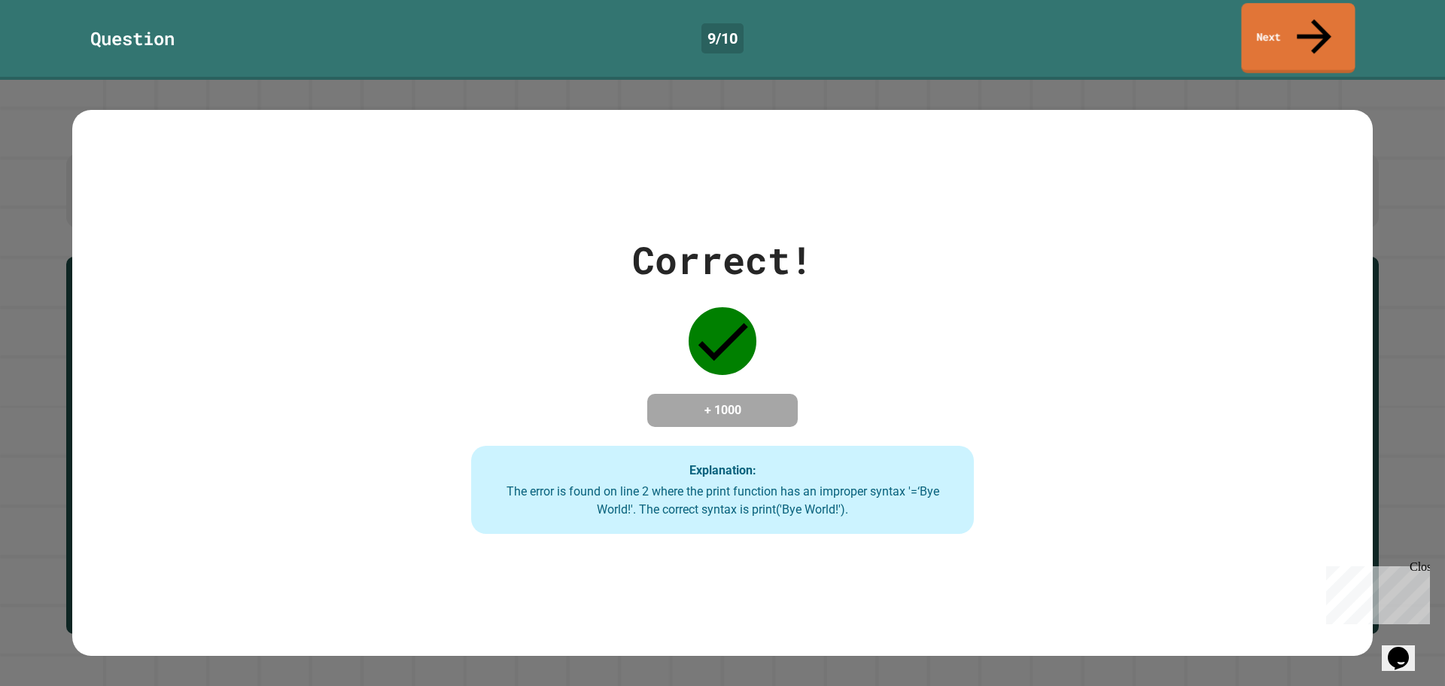
click at [1280, 24] on link "Next" at bounding box center [1298, 38] width 114 height 70
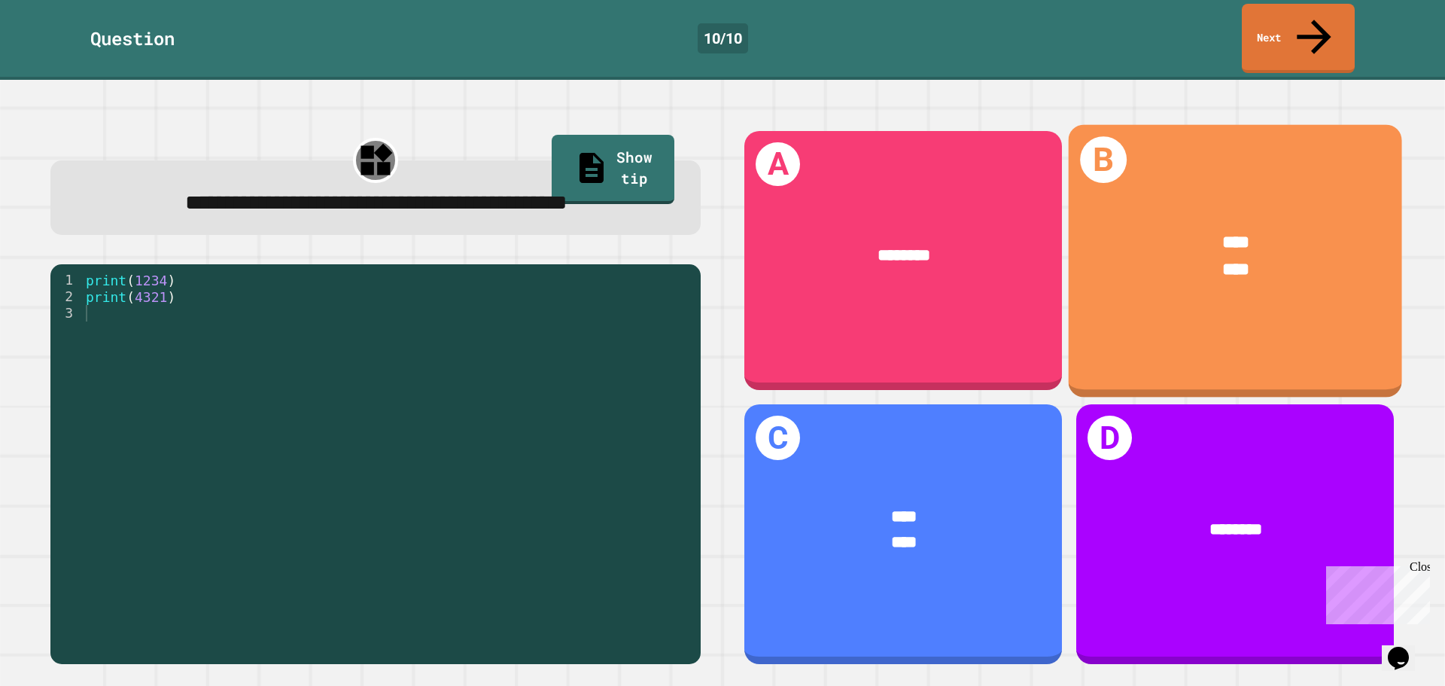
click at [1222, 260] on span "****" at bounding box center [1235, 268] width 27 height 17
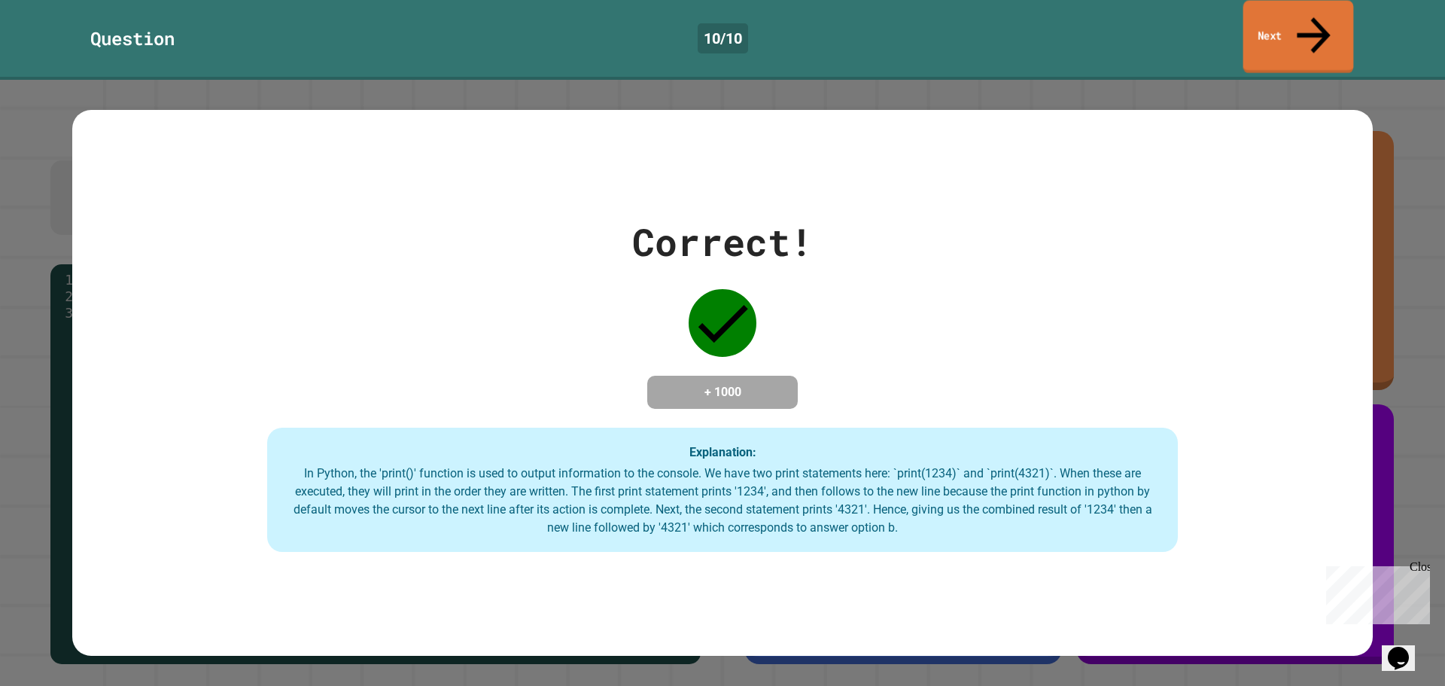
click at [1279, 16] on link "Next" at bounding box center [1298, 37] width 111 height 73
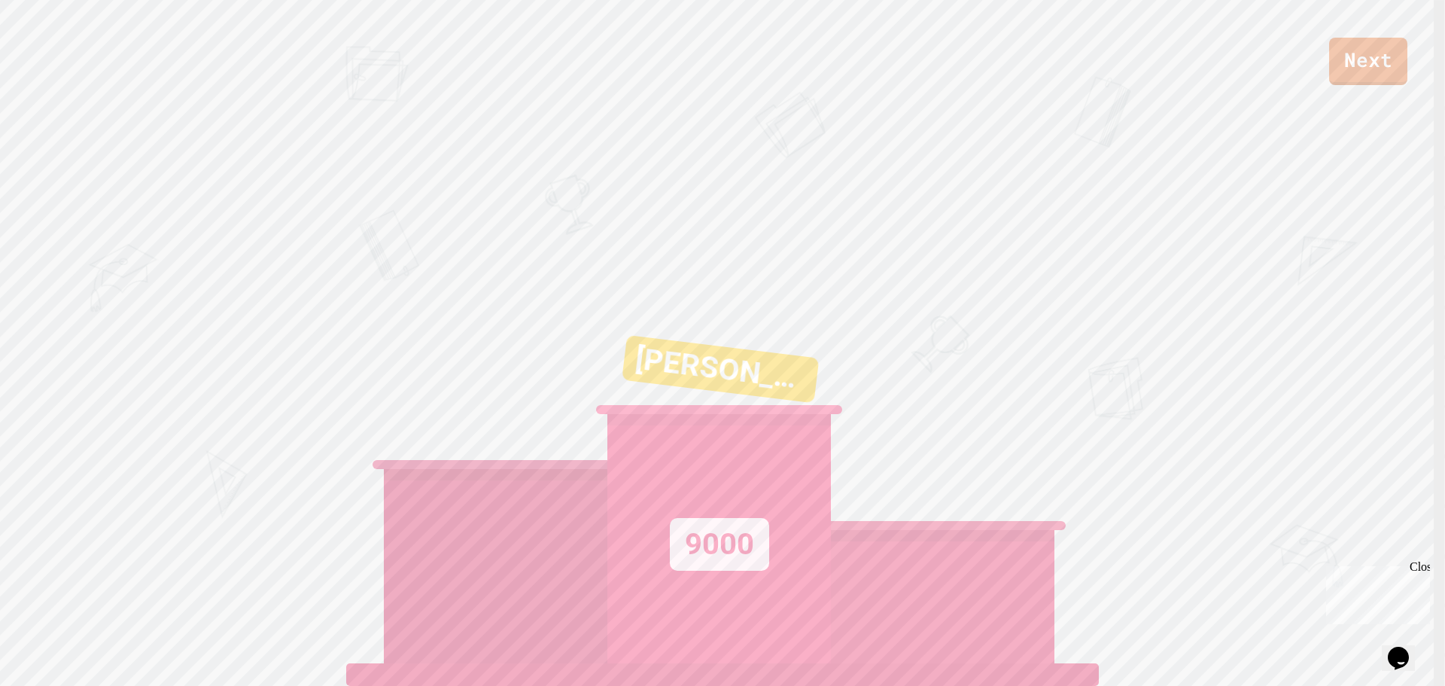
click at [1327, 81] on div "Next" at bounding box center [722, 42] width 1445 height 85
click at [1352, 53] on link "Next" at bounding box center [1368, 59] width 71 height 50
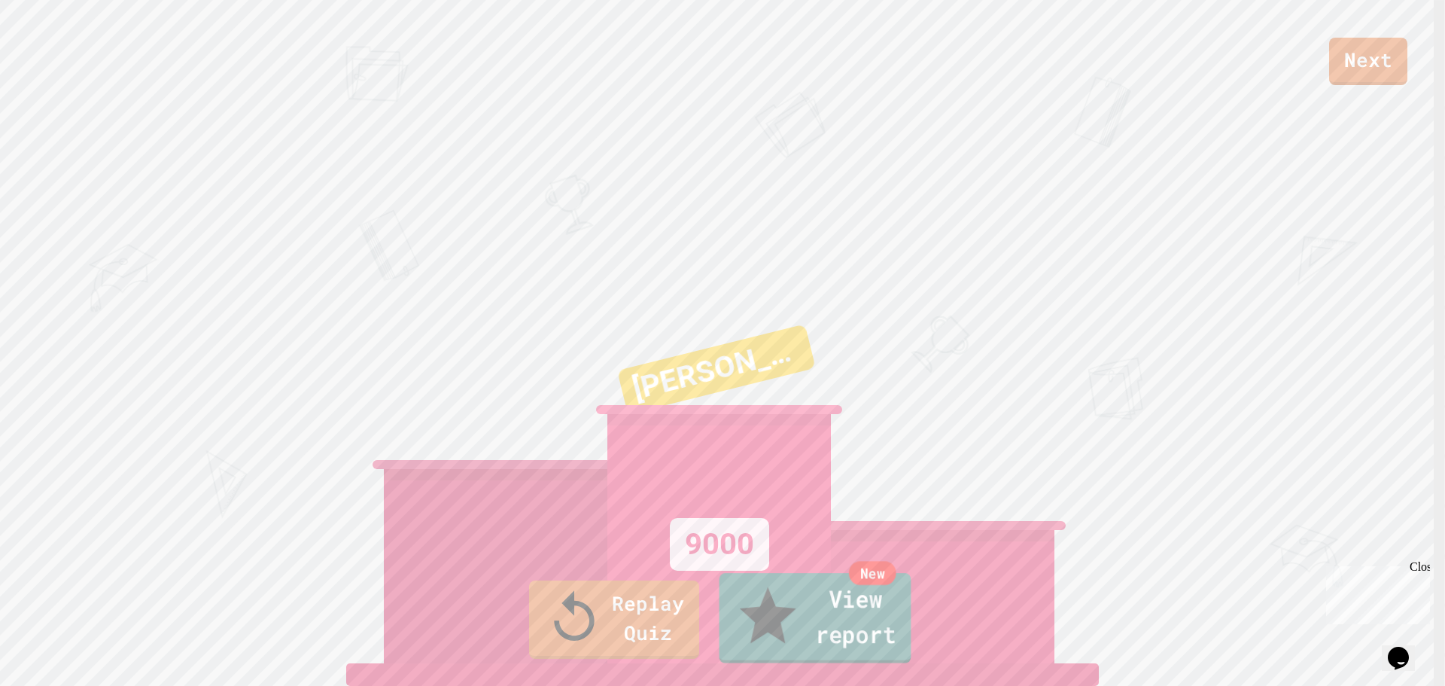
click at [789, 619] on link "New View report" at bounding box center [815, 618] width 192 height 90
click at [637, 640] on link "Replay Quiz" at bounding box center [614, 617] width 169 height 82
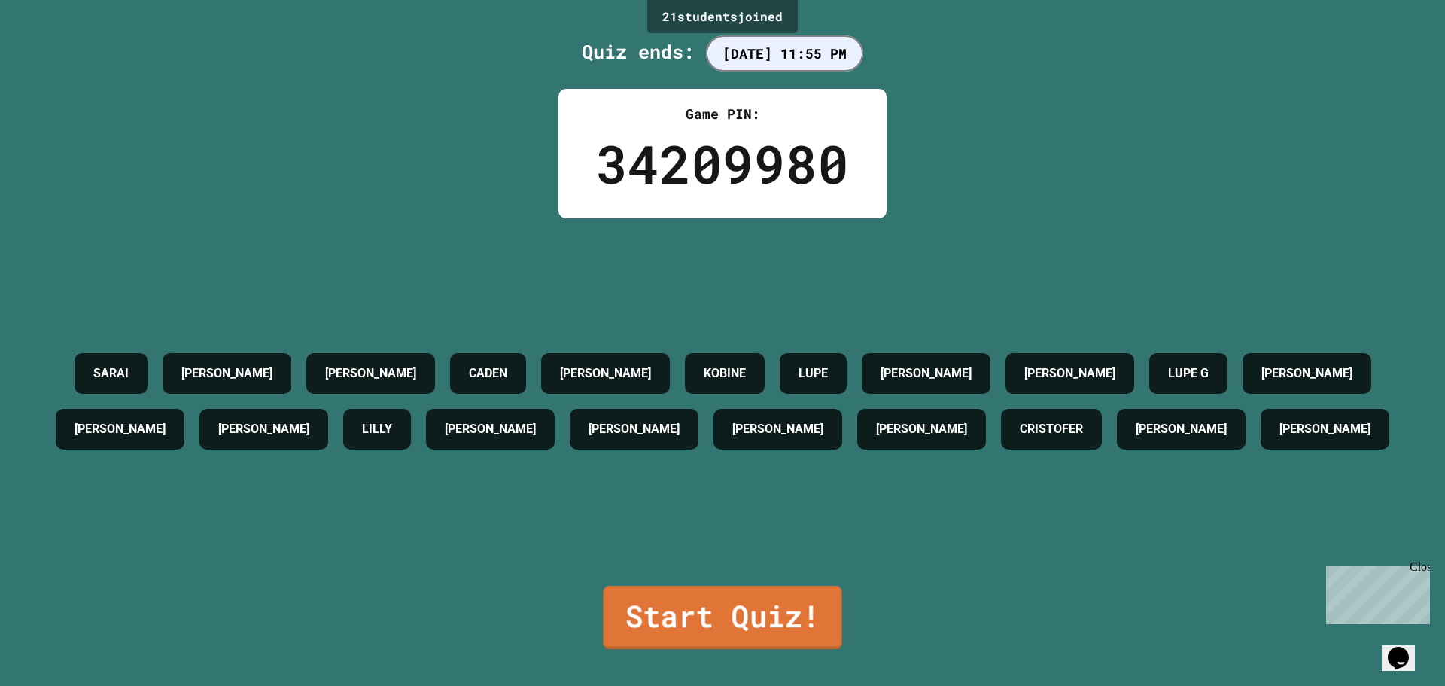
click at [728, 595] on link "Start Quiz!" at bounding box center [722, 616] width 239 height 63
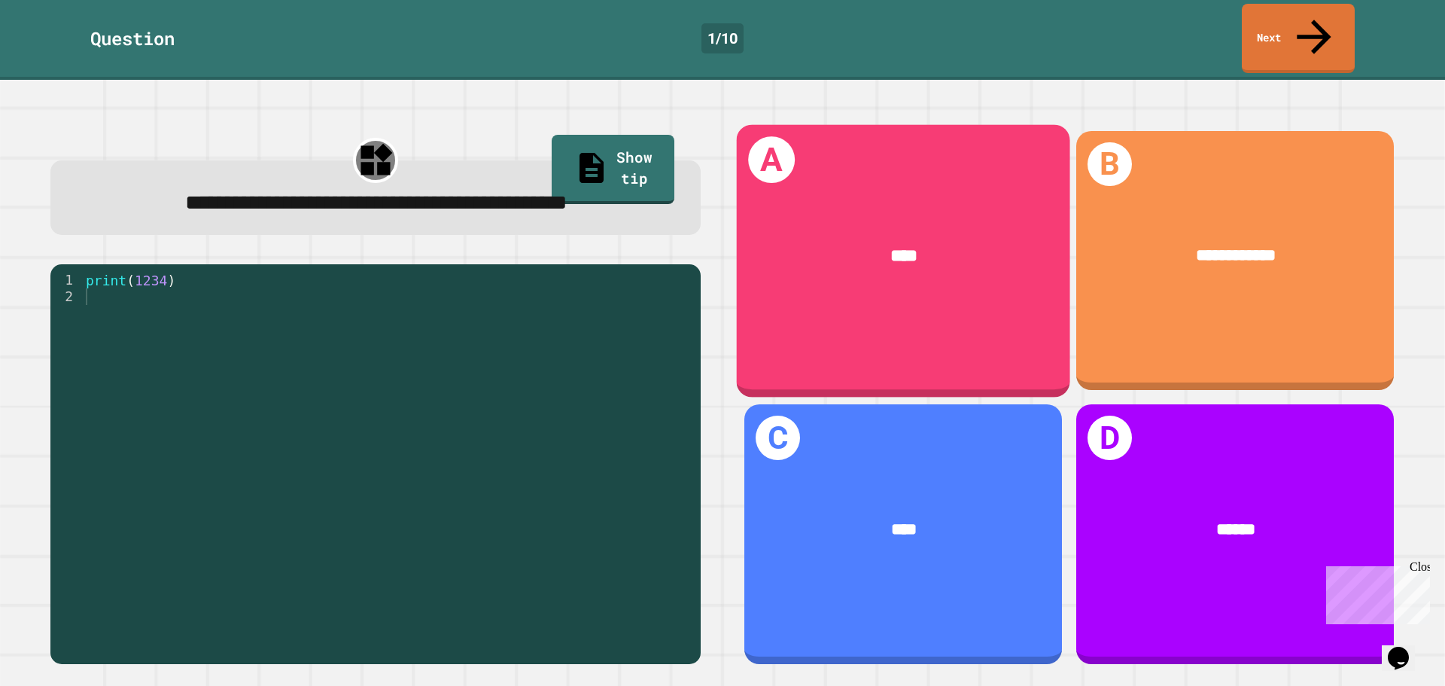
click at [890, 247] on span "****" at bounding box center [903, 255] width 27 height 17
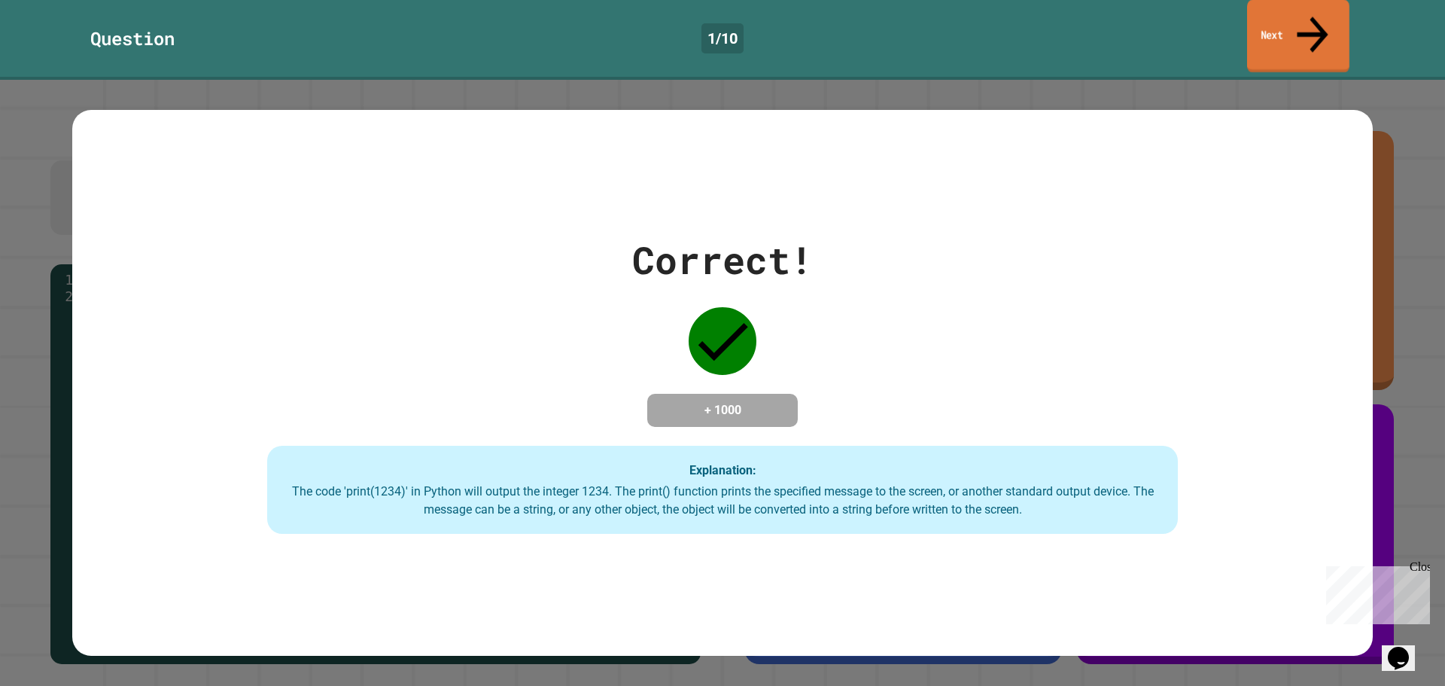
click at [1303, 21] on link "Next" at bounding box center [1298, 36] width 102 height 73
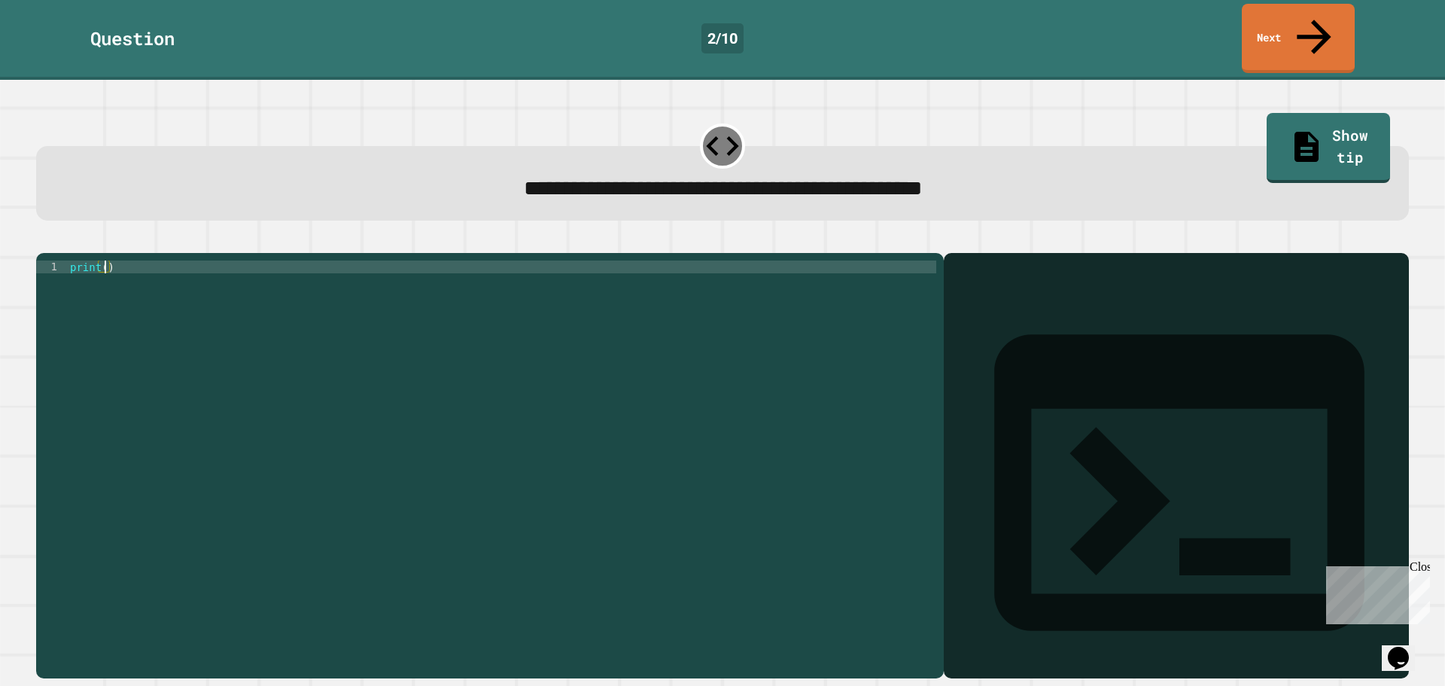
click at [105, 260] on div "print ( )" at bounding box center [501, 464] width 869 height 409
click at [108, 260] on div "print ( )" at bounding box center [501, 464] width 869 height 409
type textarea "**********"
click at [51, 235] on div at bounding box center [722, 244] width 1373 height 18
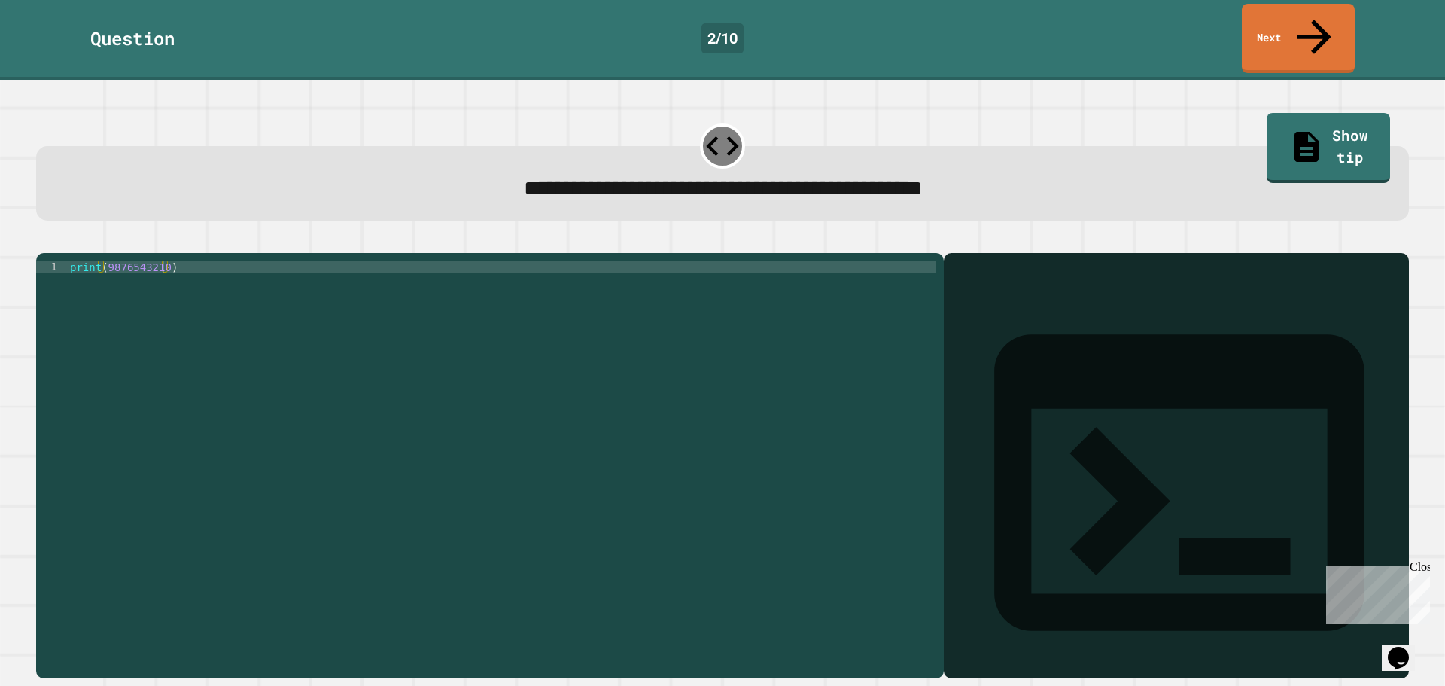
click at [51, 235] on div at bounding box center [722, 244] width 1373 height 18
click at [44, 241] on icon "button" at bounding box center [44, 241] width 0 height 0
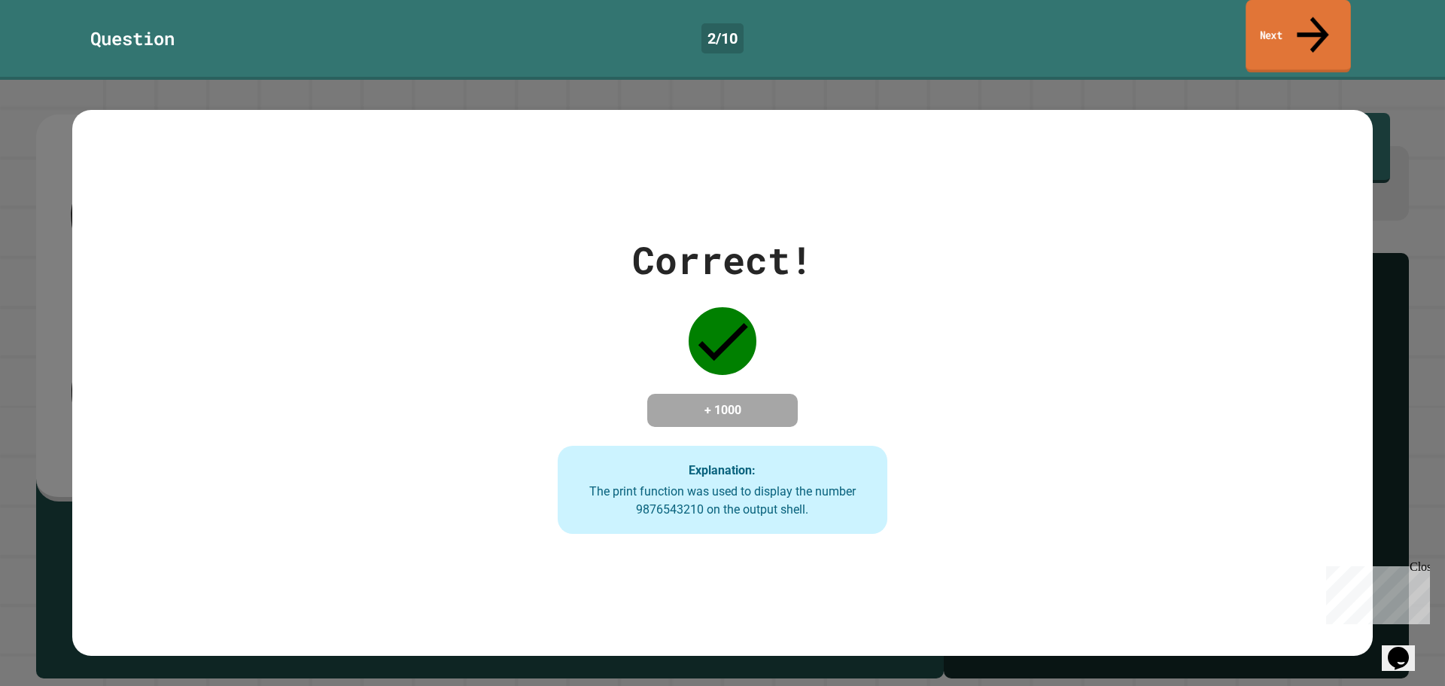
click at [1321, 11] on icon at bounding box center [1312, 34] width 47 height 53
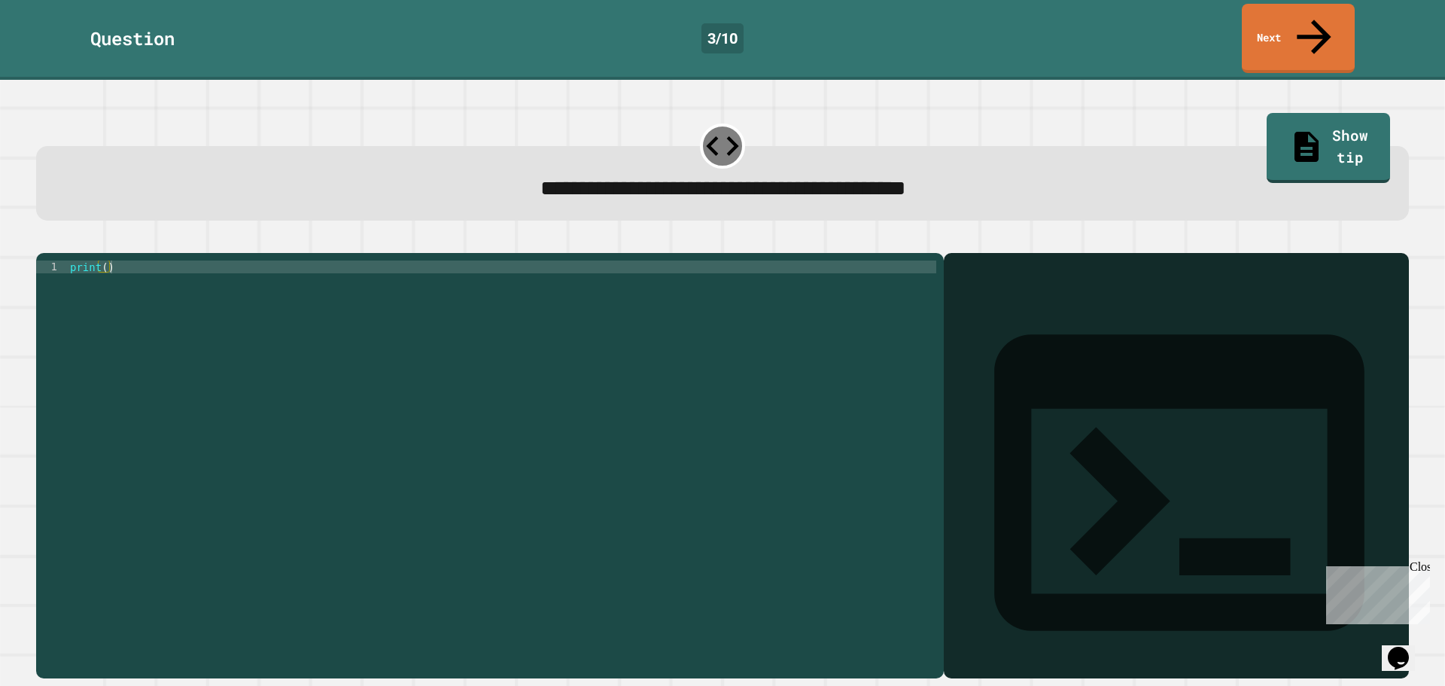
click at [104, 260] on div "print ( )" at bounding box center [501, 464] width 869 height 409
type textarea "**********"
click at [44, 241] on icon "button" at bounding box center [44, 241] width 0 height 0
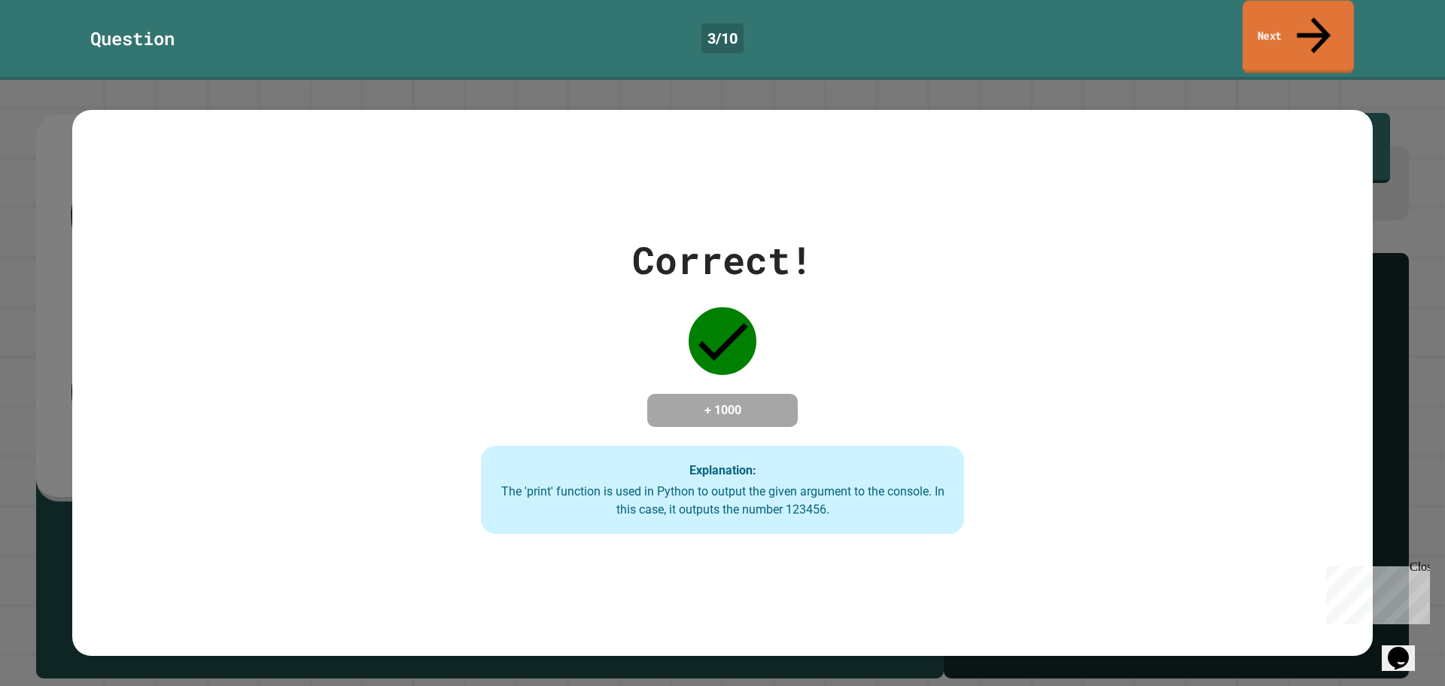
click at [1283, 22] on link "Next" at bounding box center [1297, 37] width 111 height 73
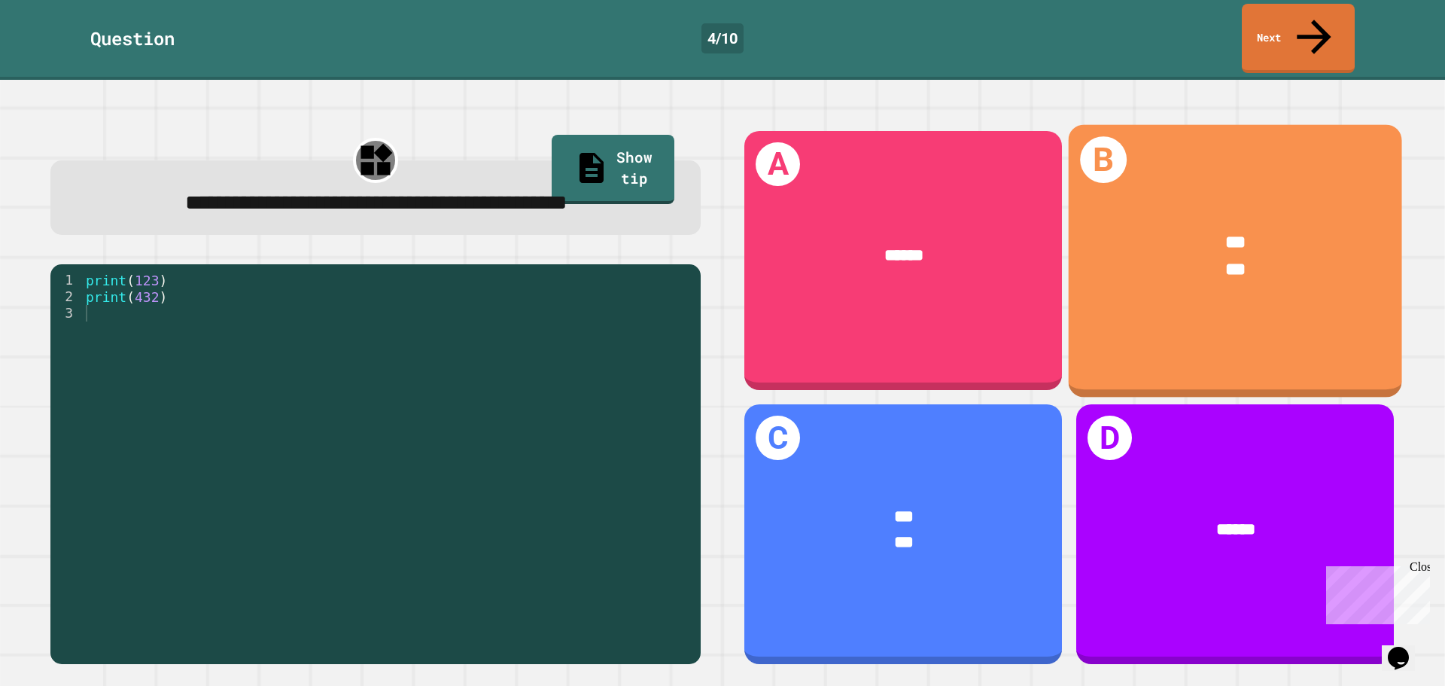
click at [1244, 257] on div "***" at bounding box center [1235, 270] width 263 height 27
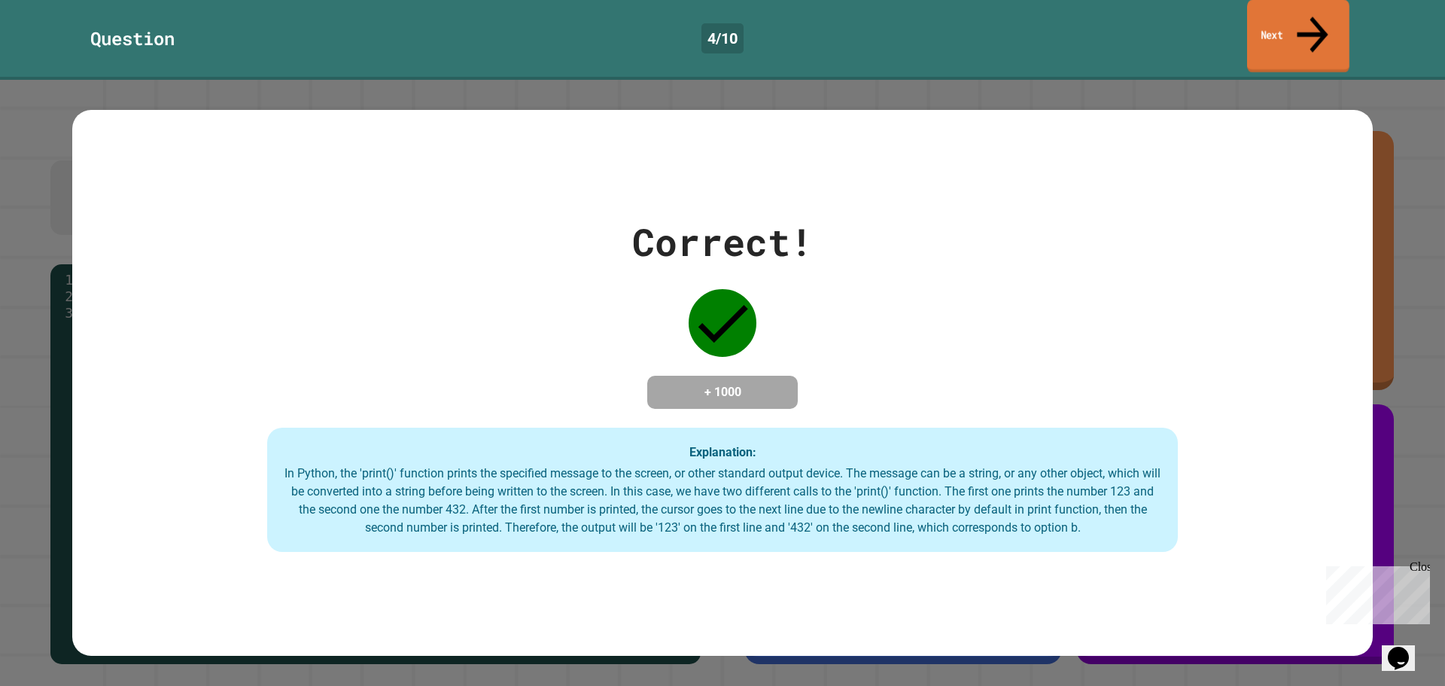
click at [1291, 19] on link "Next" at bounding box center [1298, 36] width 102 height 73
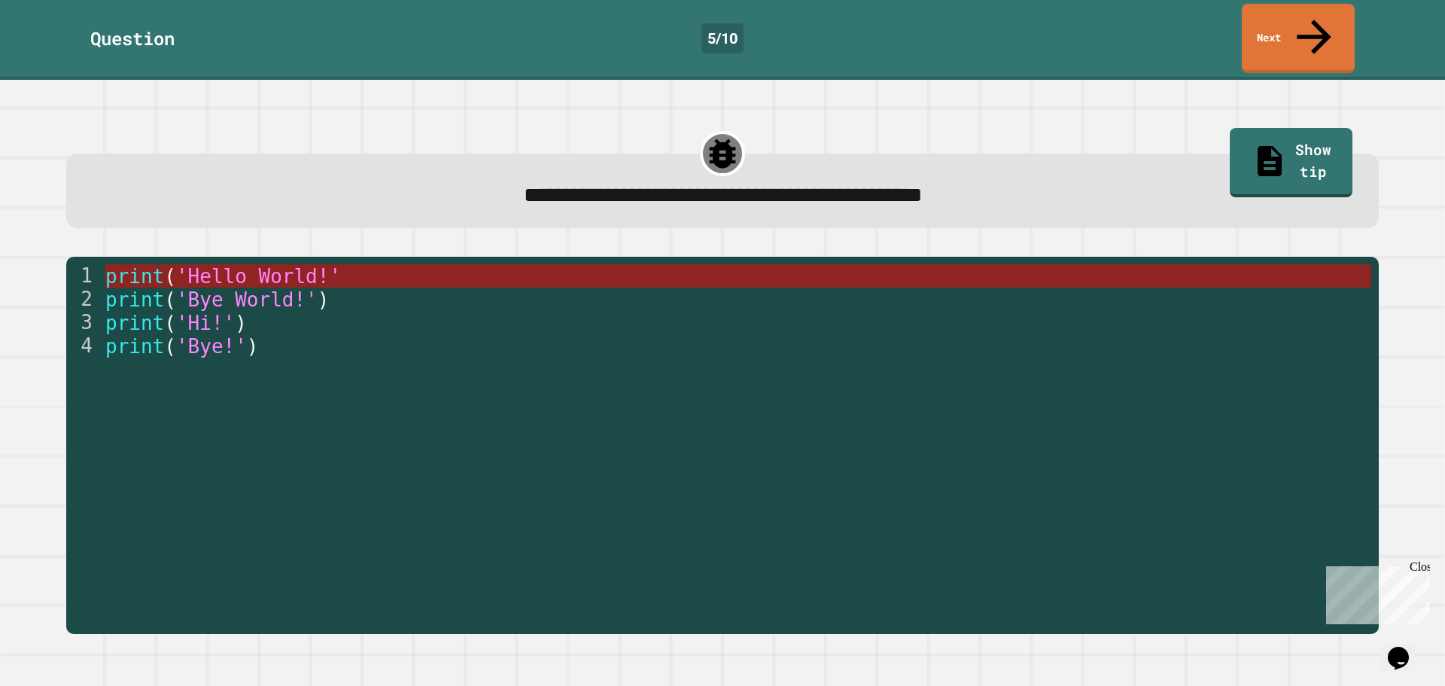
click at [299, 265] on span "'Hello World!'" at bounding box center [258, 276] width 165 height 23
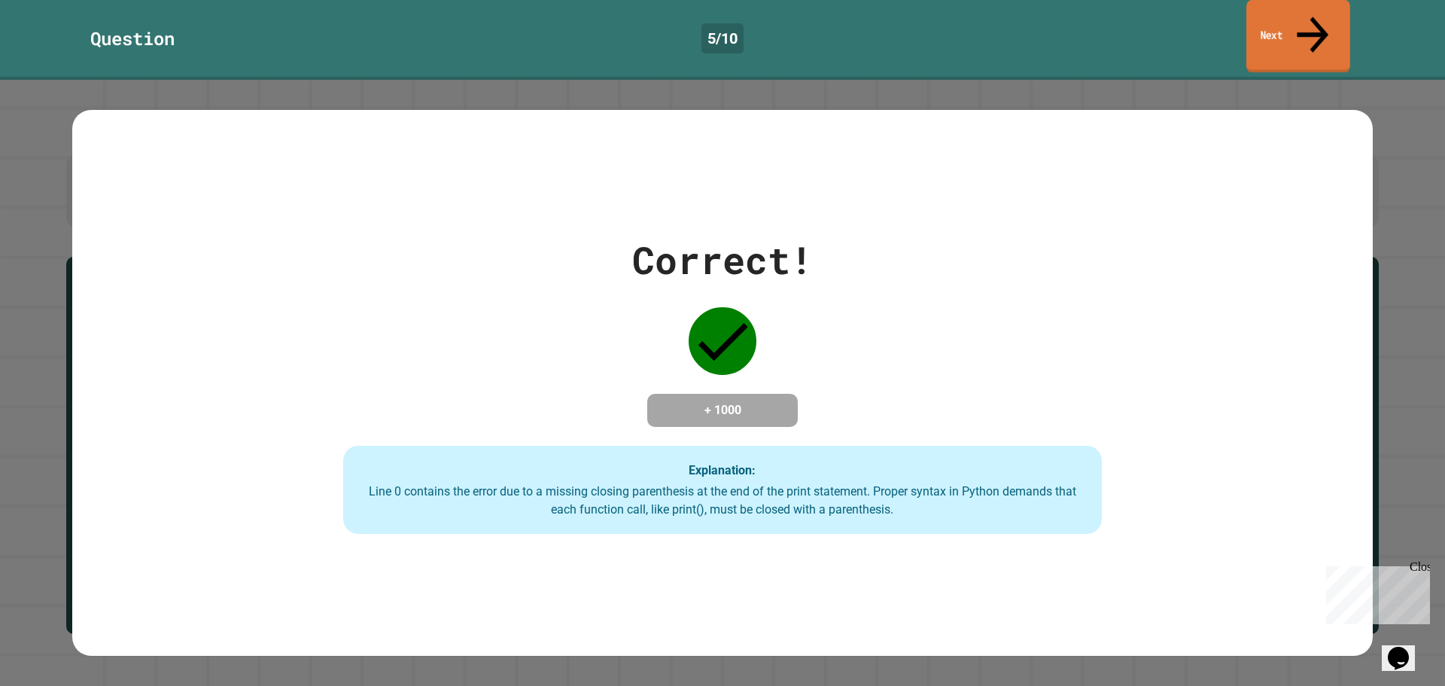
click at [1277, 12] on link "Next" at bounding box center [1298, 36] width 104 height 73
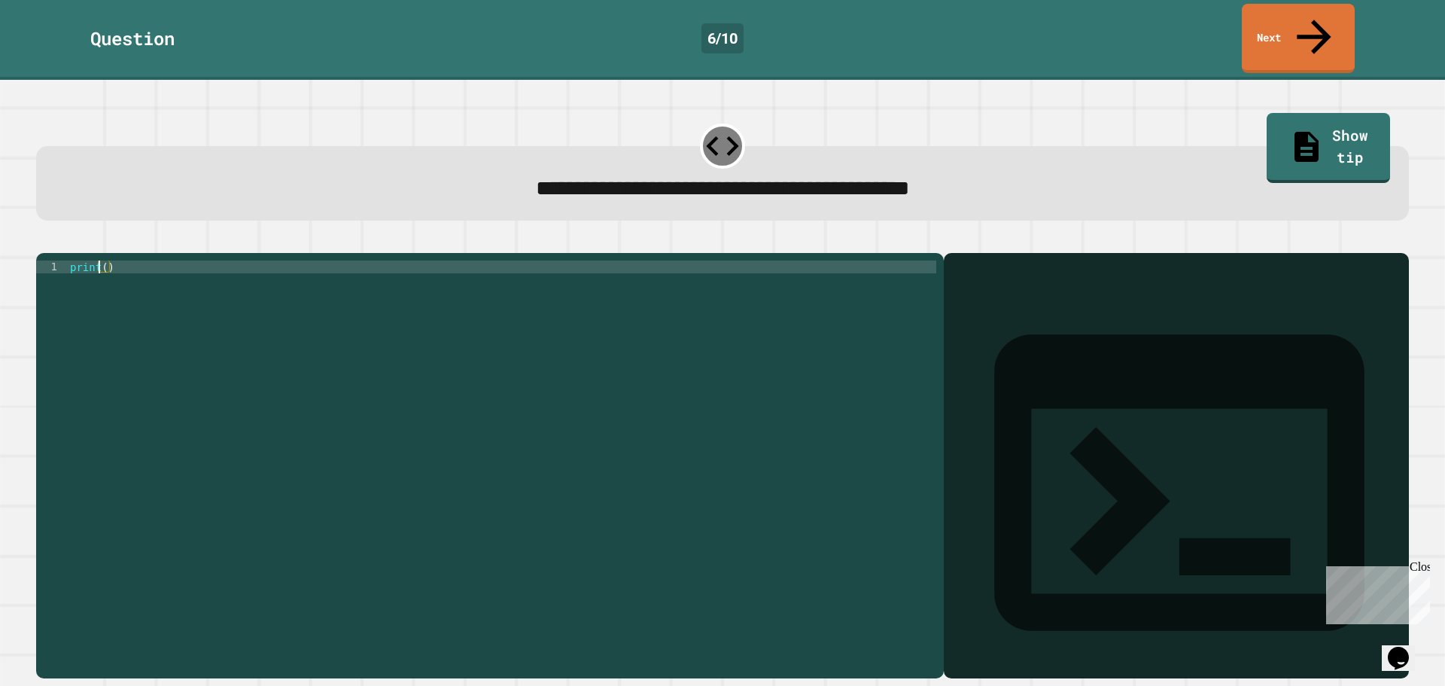
click at [100, 260] on div "print ( )" at bounding box center [501, 464] width 869 height 409
click at [104, 260] on div "print ( )" at bounding box center [501, 464] width 869 height 409
type textarea "**********"
click at [44, 241] on icon "button" at bounding box center [44, 241] width 0 height 0
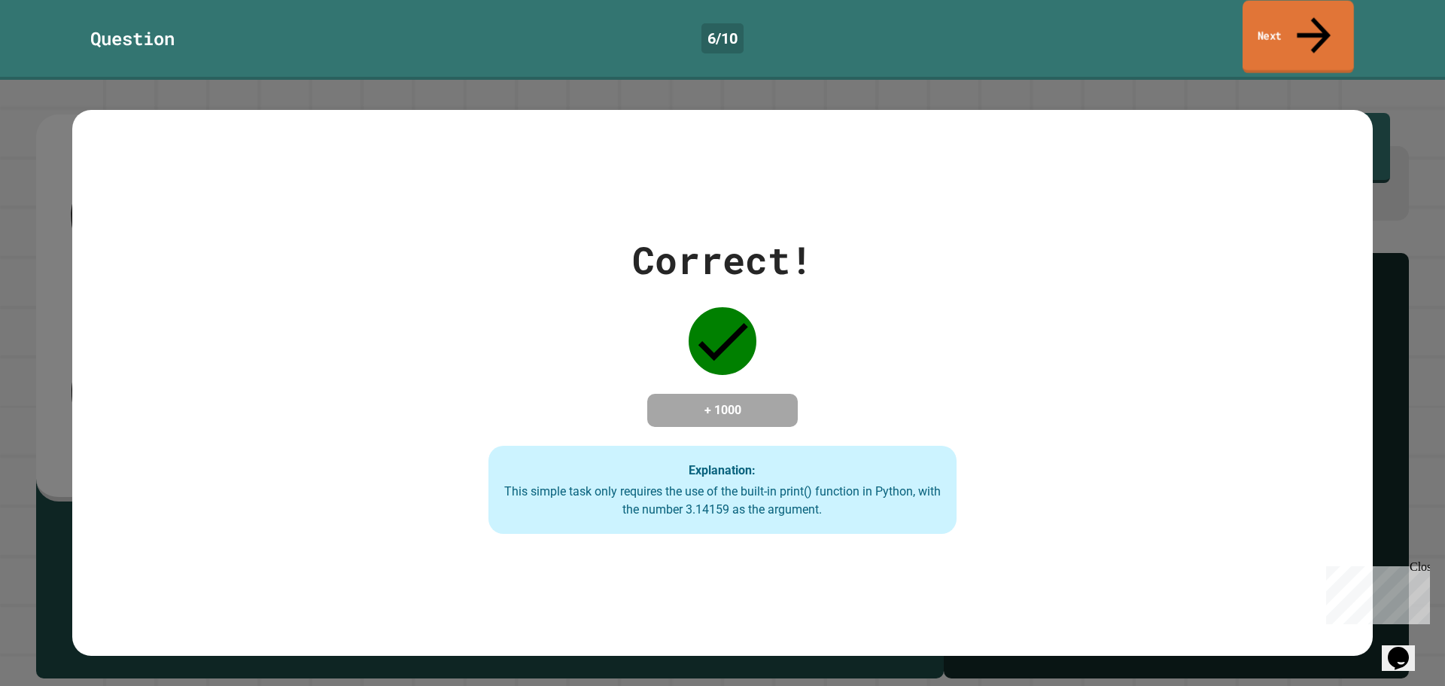
click at [1318, 23] on icon at bounding box center [1313, 34] width 50 height 53
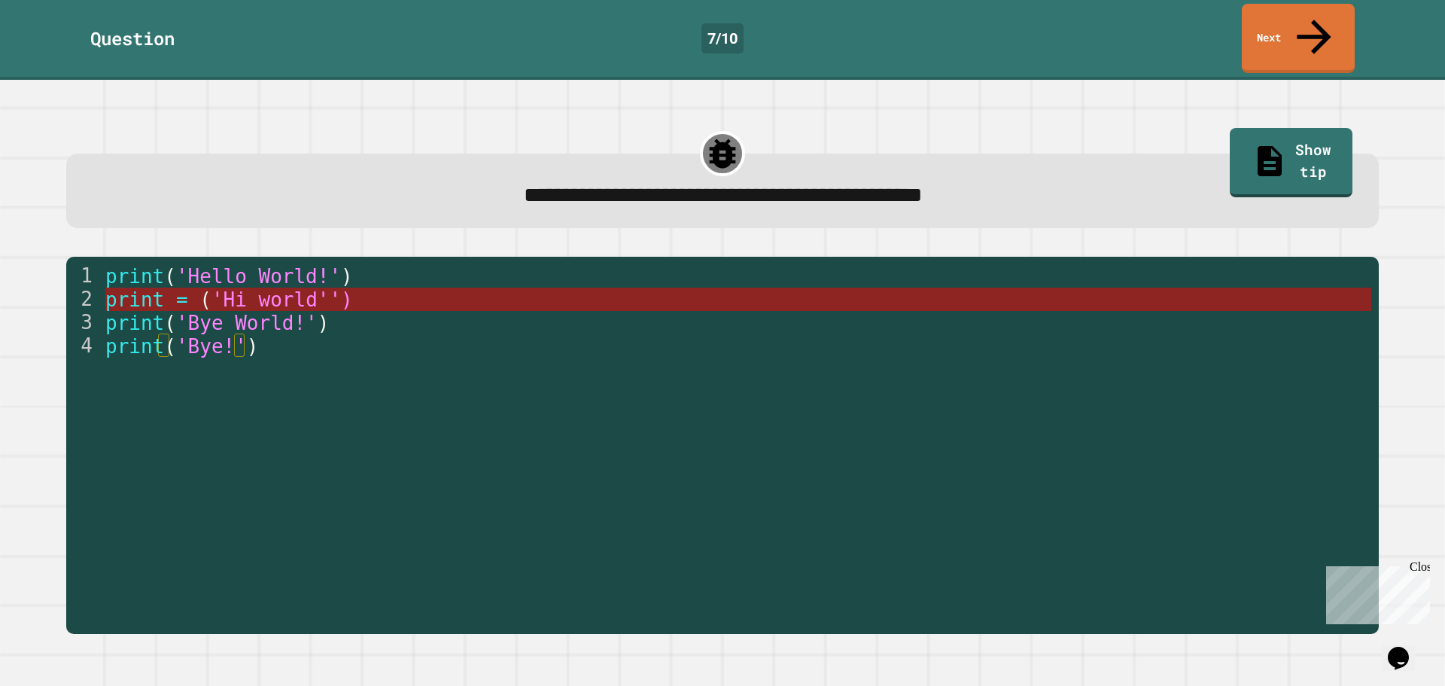
click at [294, 288] on span "'Hi world'')" at bounding box center [281, 299] width 141 height 23
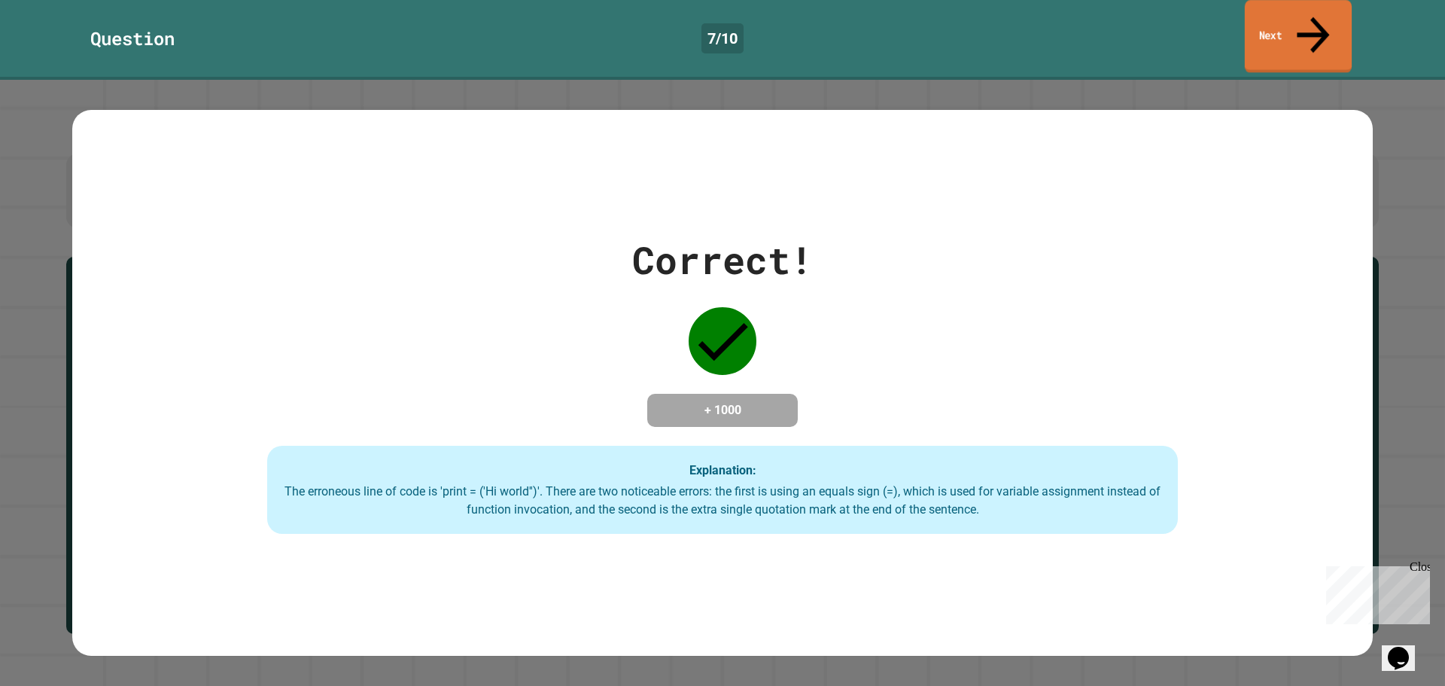
click at [1302, 26] on link "Next" at bounding box center [1298, 36] width 107 height 73
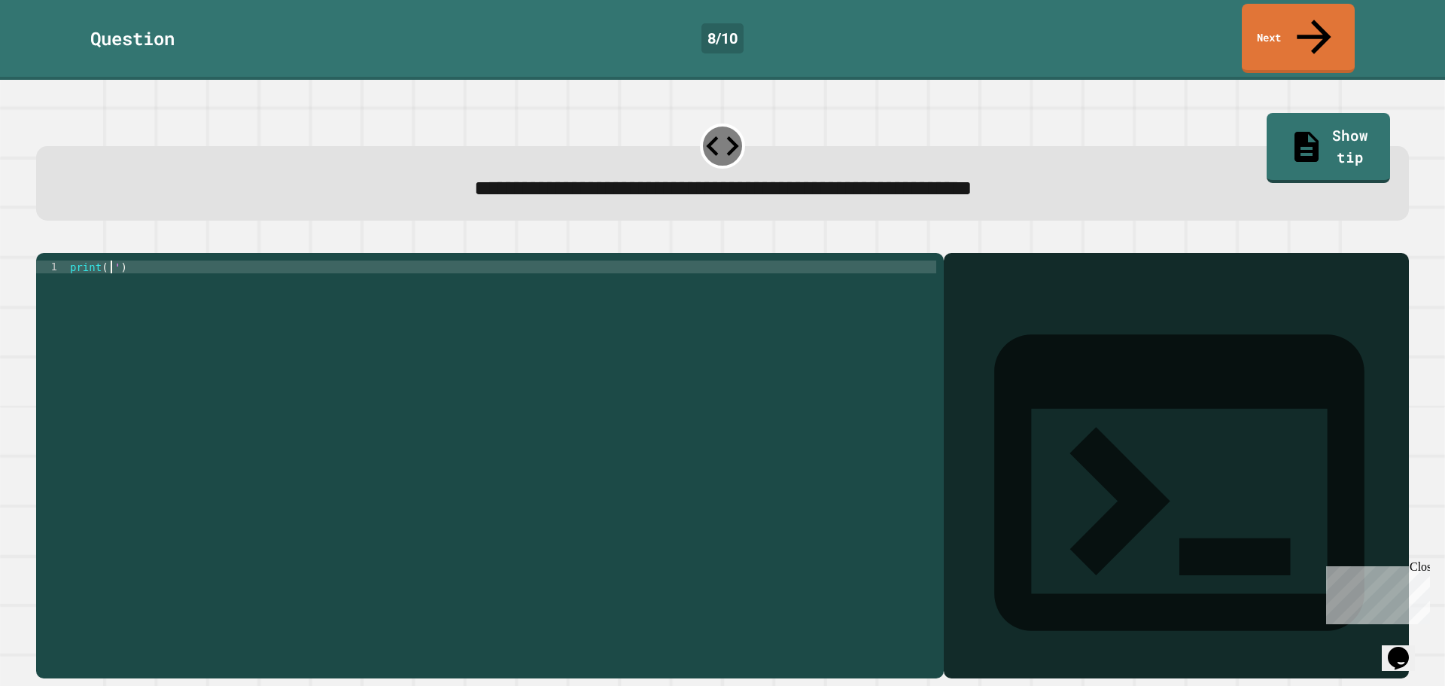
click at [111, 260] on div "print ( '' )" at bounding box center [501, 464] width 869 height 409
click at [117, 260] on div "print ( '' )" at bounding box center [501, 464] width 869 height 409
click at [113, 260] on div "print ( '' )" at bounding box center [501, 464] width 869 height 409
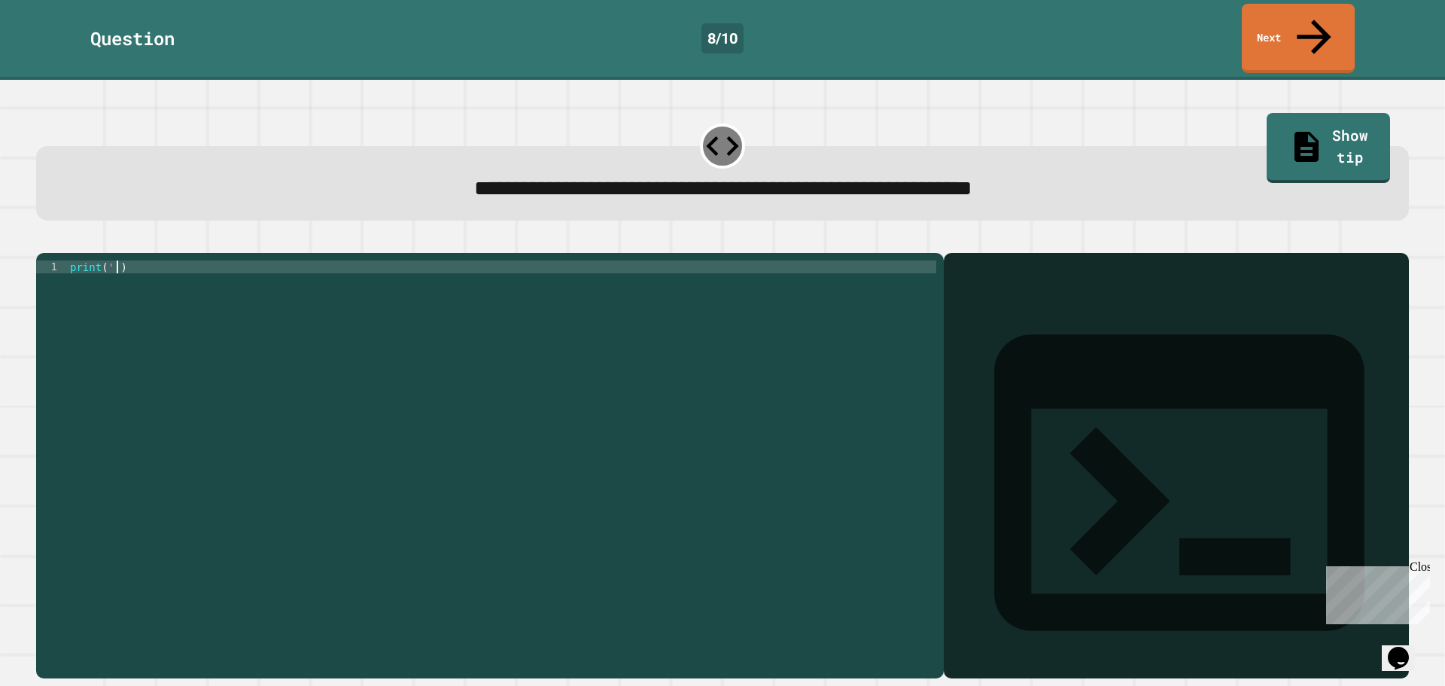
click at [115, 260] on div "print ( '' )" at bounding box center [501, 464] width 869 height 409
click at [112, 260] on div "print ( "it's" )" at bounding box center [501, 464] width 869 height 409
click at [116, 260] on div "print ( "it's" )" at bounding box center [501, 464] width 869 height 409
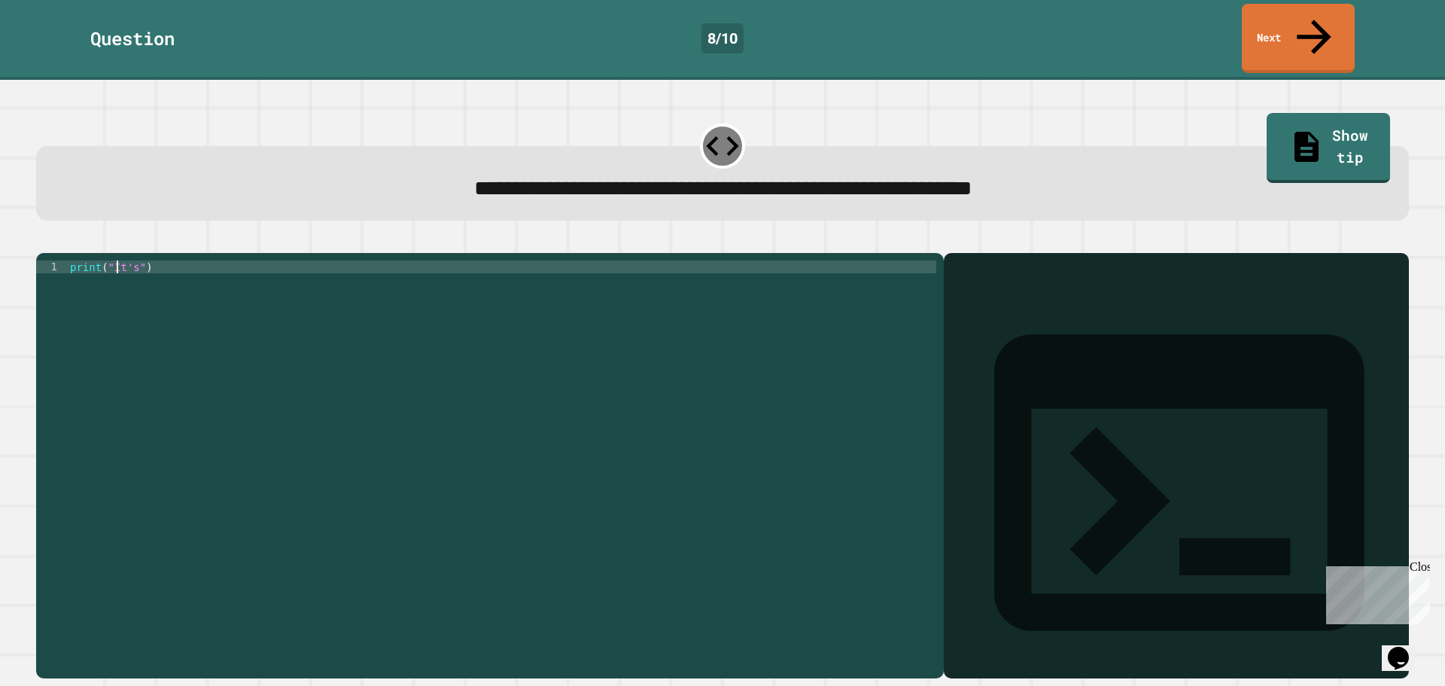
click at [132, 260] on div "print ( "It's" )" at bounding box center [501, 464] width 869 height 409
type textarea "**********"
click at [44, 241] on button "button" at bounding box center [44, 241] width 0 height 0
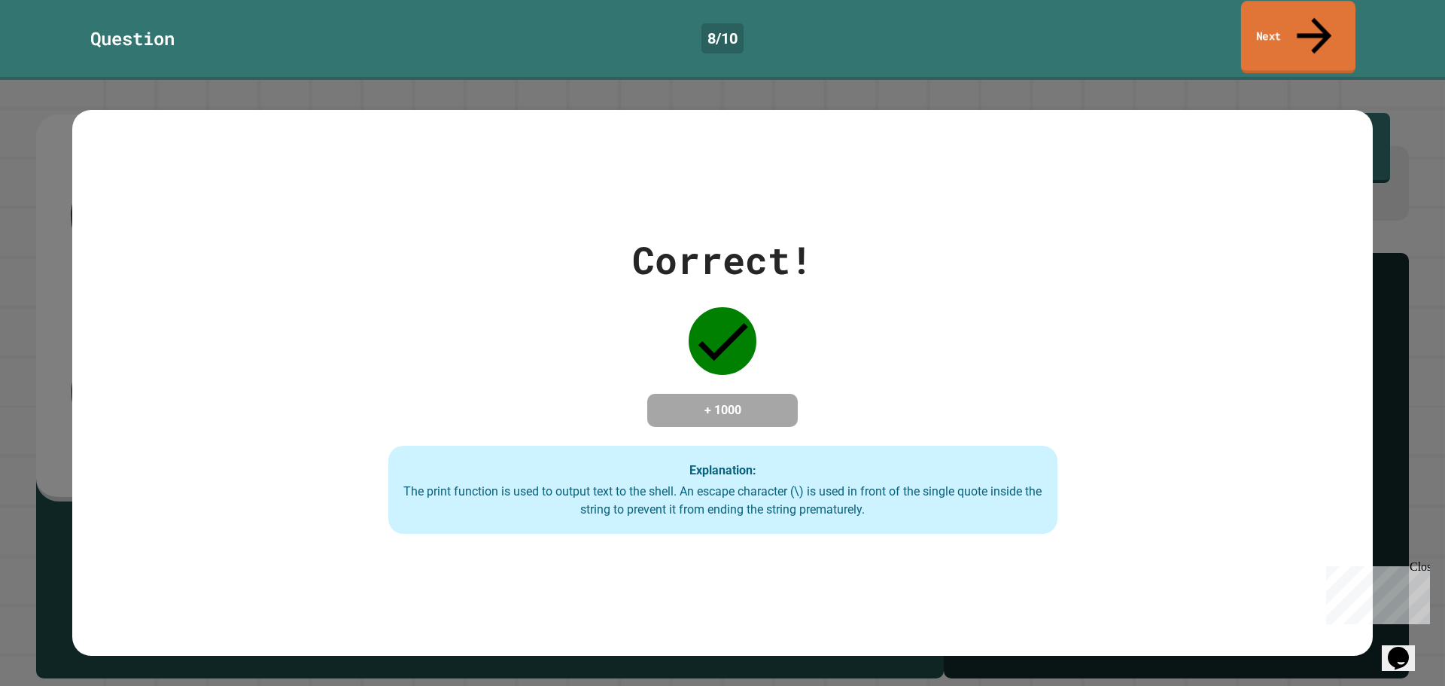
click at [1249, 16] on link "Next" at bounding box center [1298, 37] width 114 height 73
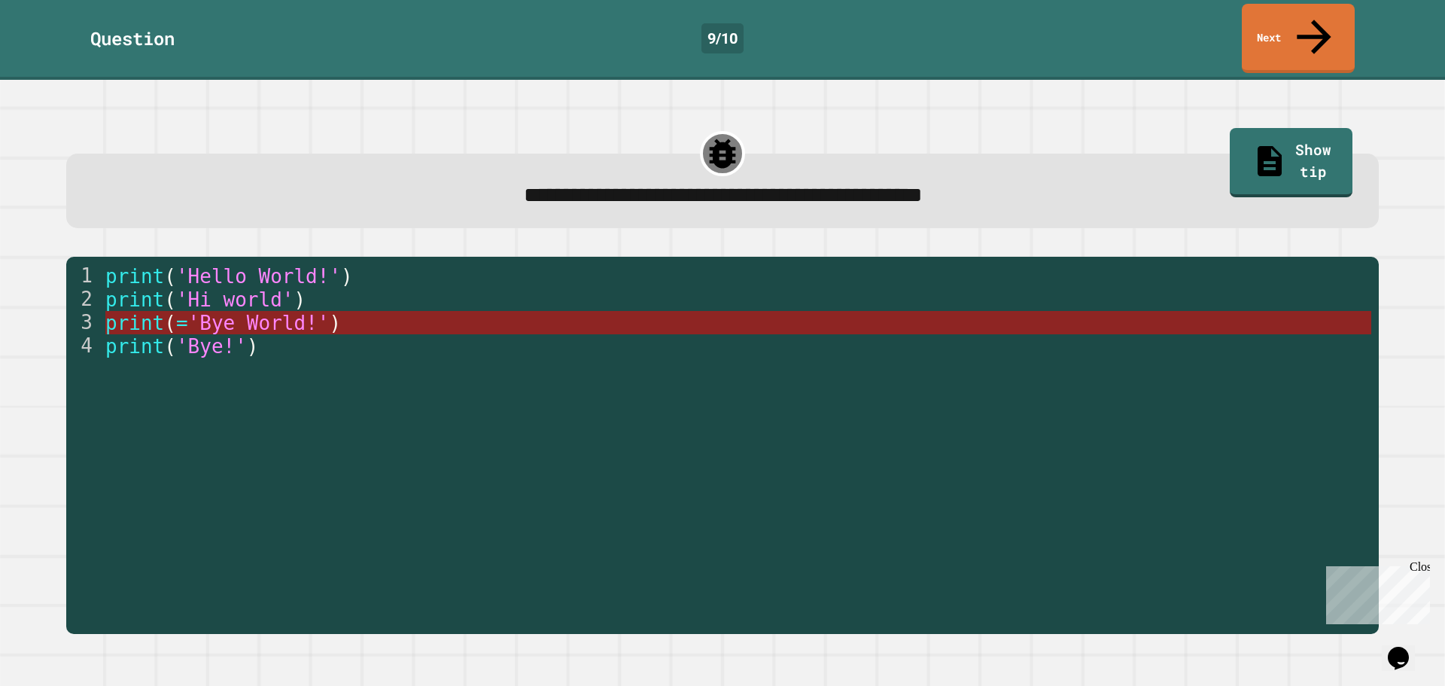
click at [146, 312] on span "print" at bounding box center [134, 323] width 59 height 23
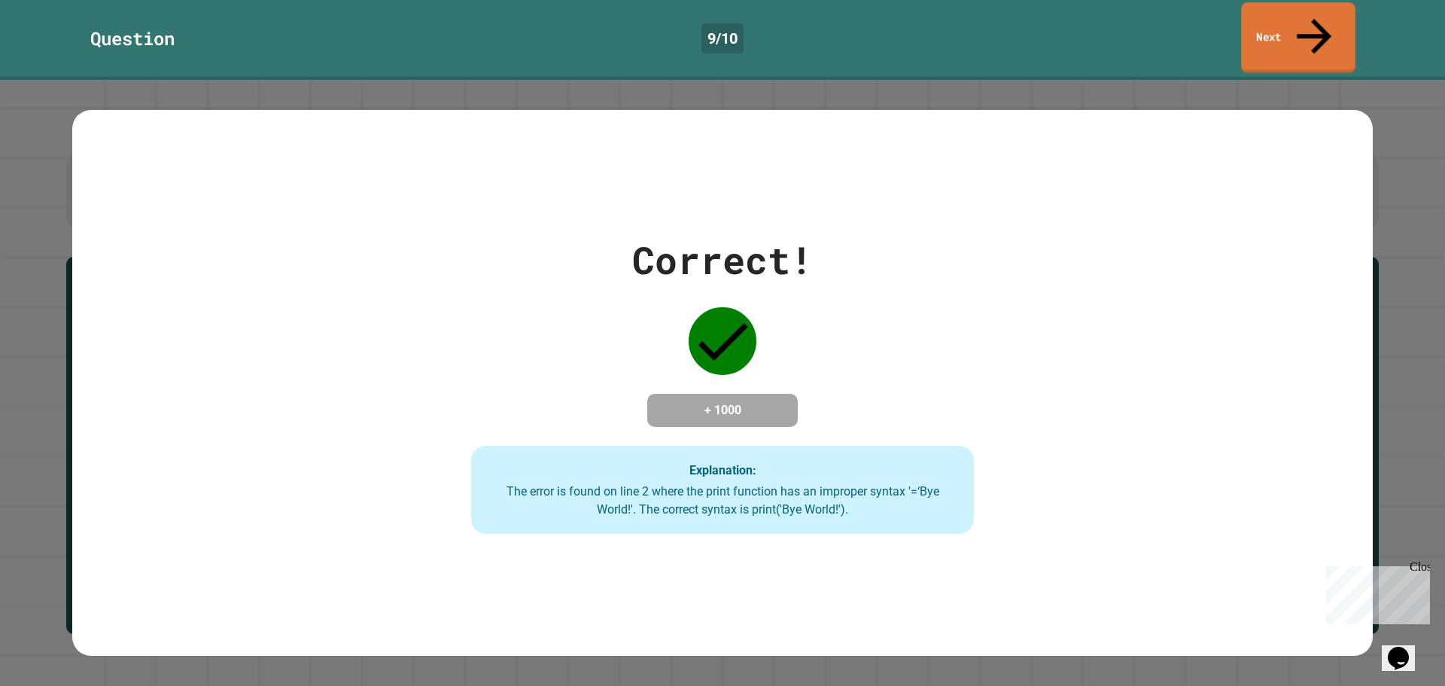
click at [1273, 23] on link "Next" at bounding box center [1298, 37] width 114 height 71
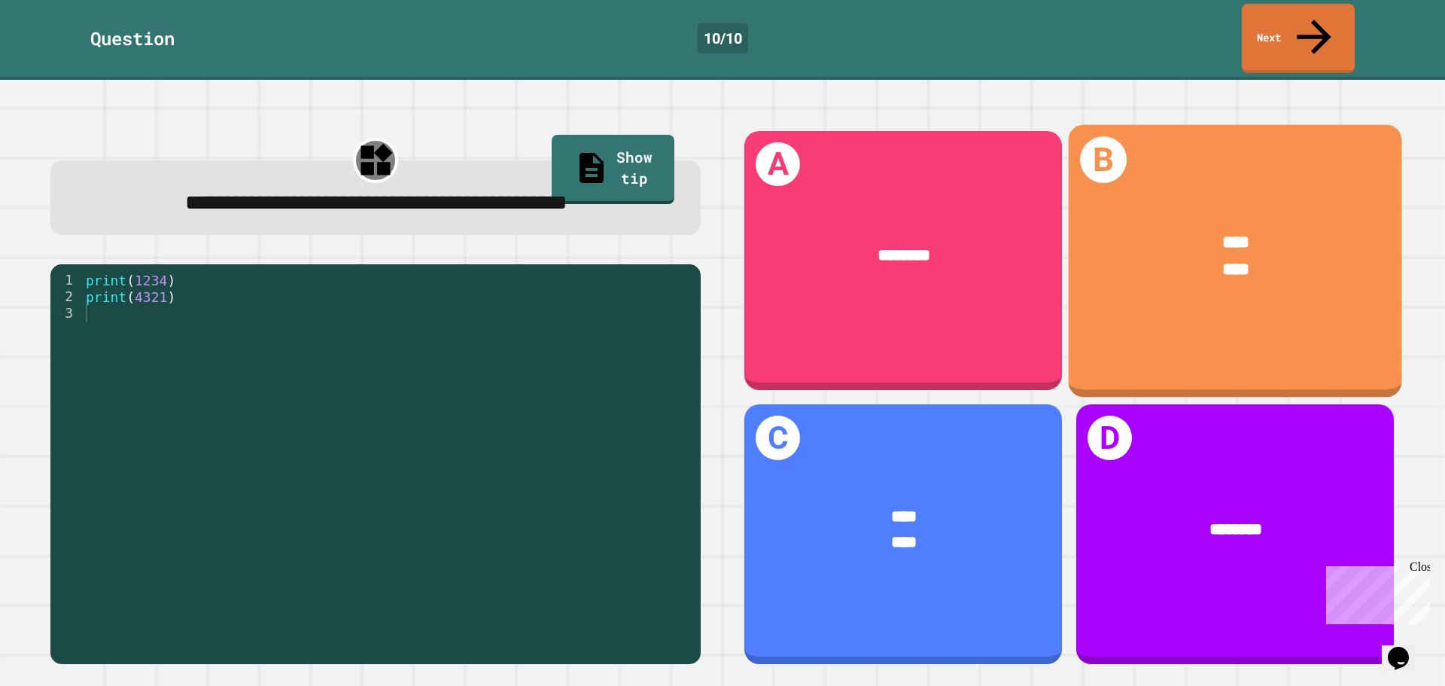
click at [1233, 287] on div "B **** ****" at bounding box center [1235, 260] width 333 height 272
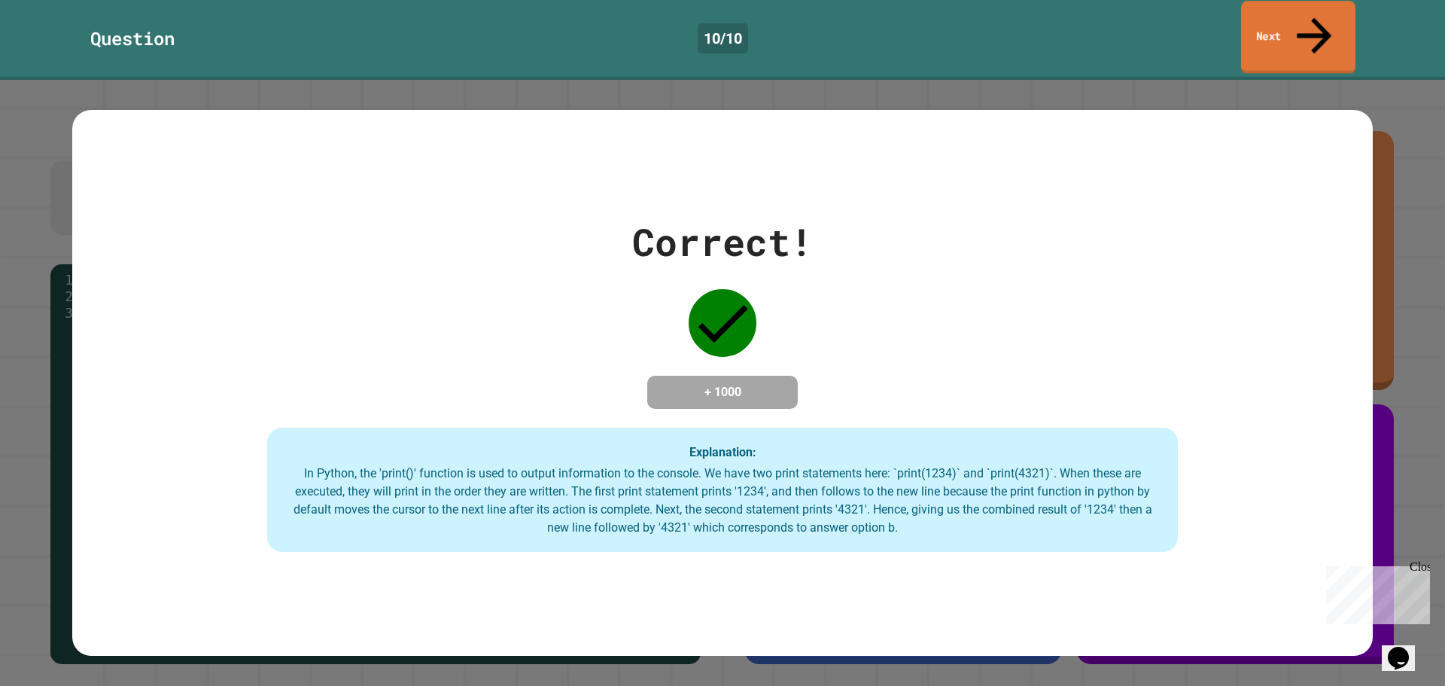
click at [1318, 26] on link "Next" at bounding box center [1298, 37] width 114 height 73
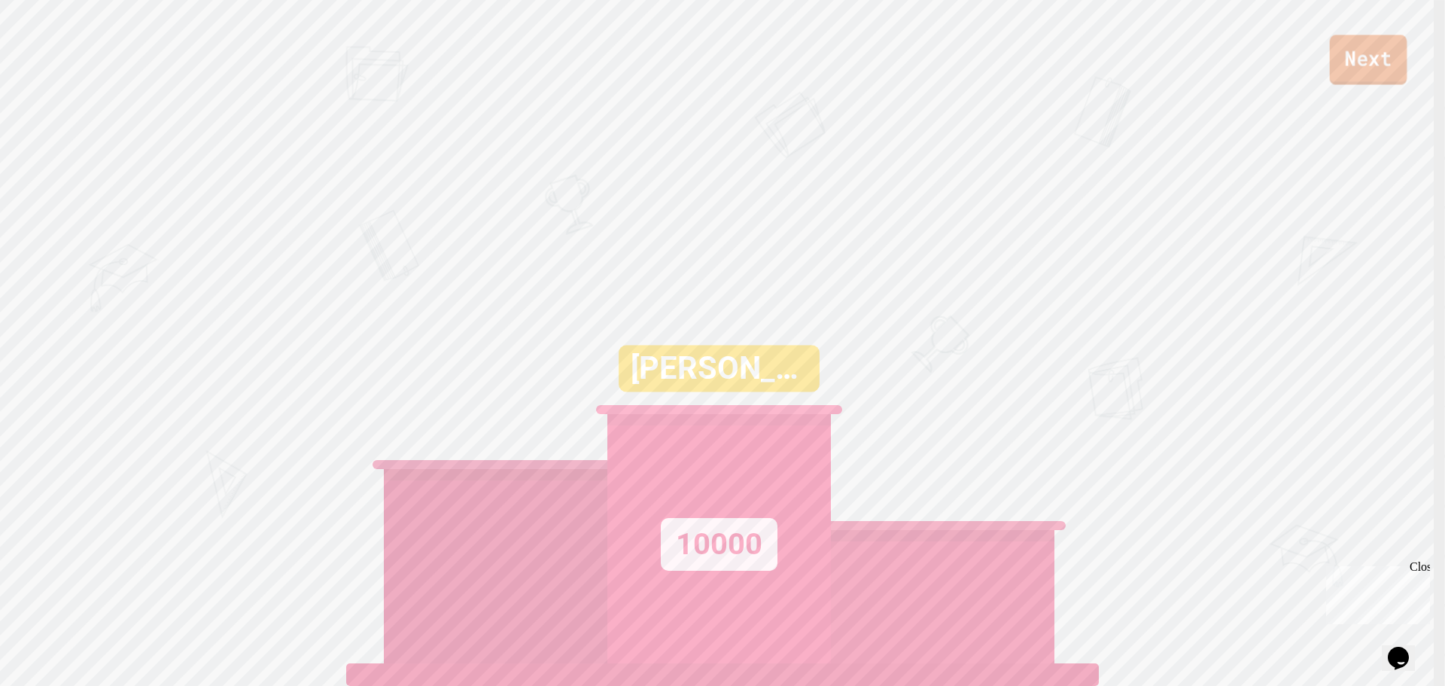
click at [1364, 38] on link "Next" at bounding box center [1369, 60] width 78 height 50
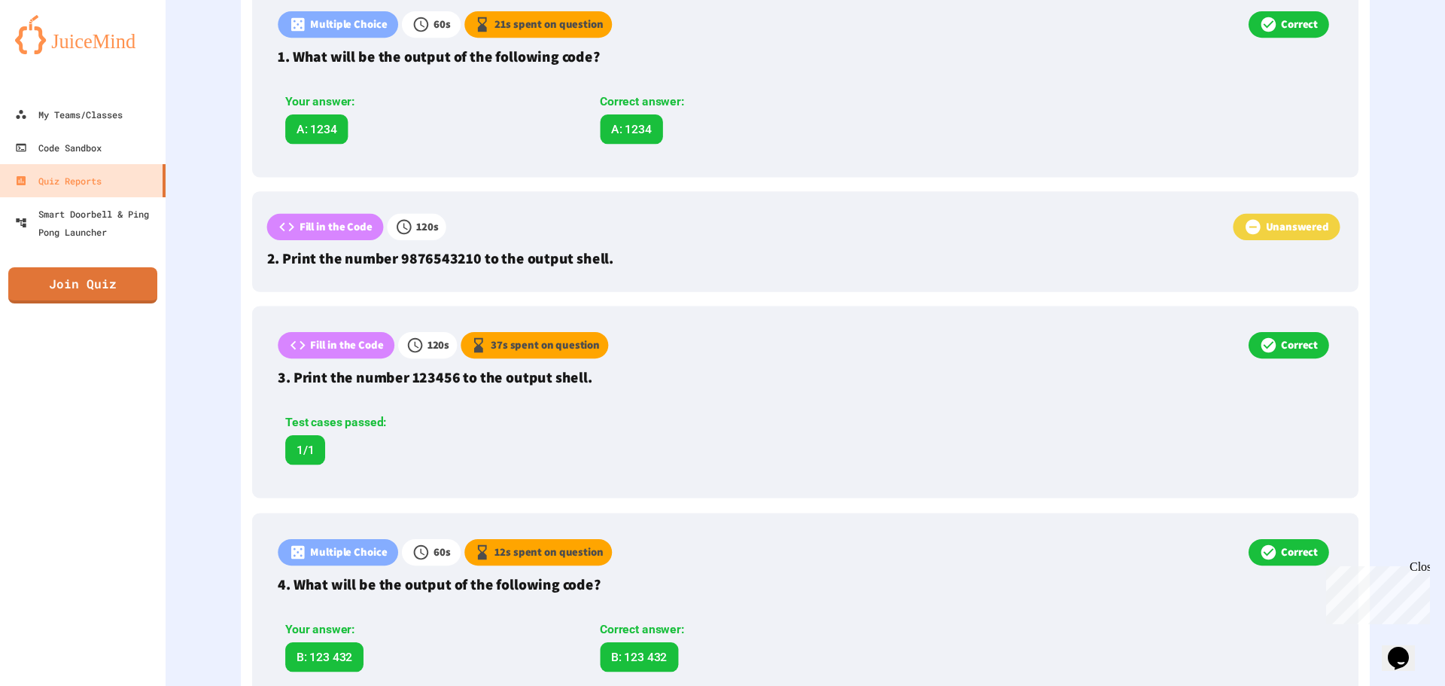
scroll to position [527, 0]
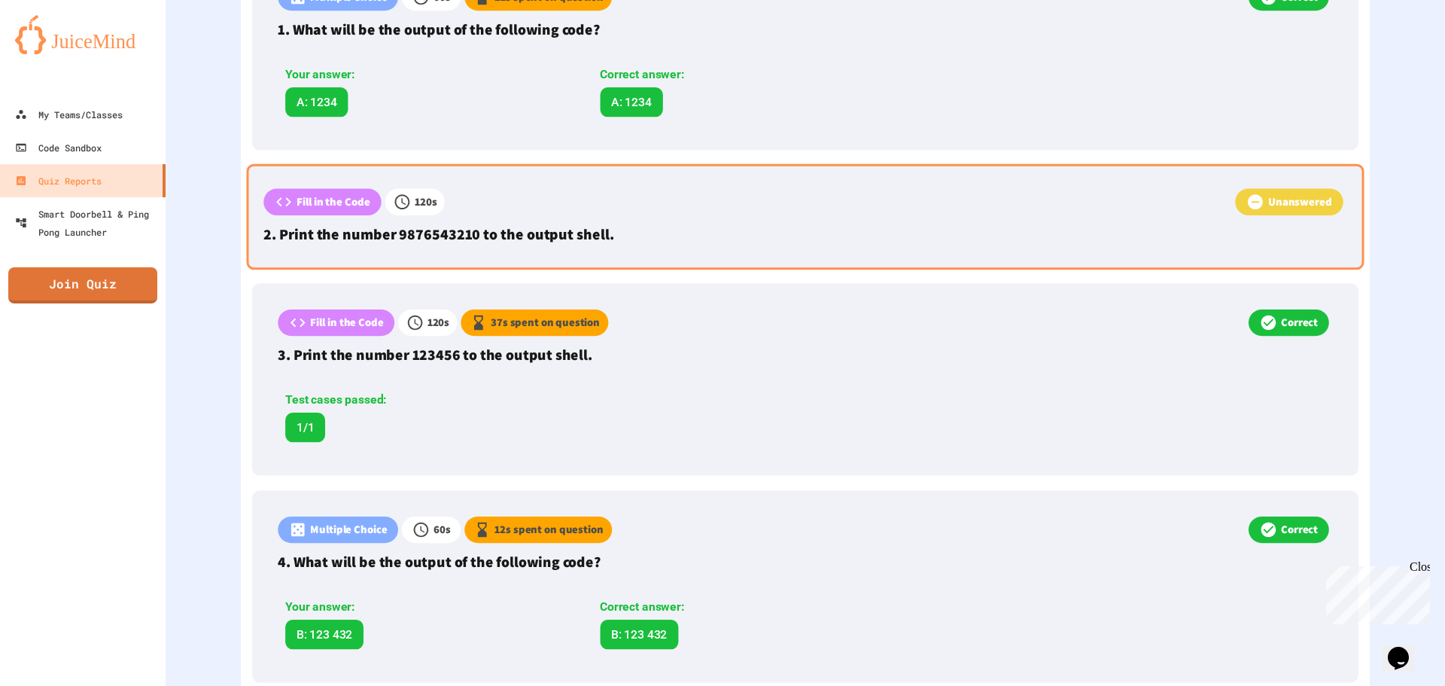
click at [1274, 198] on p "Unanswered" at bounding box center [1300, 201] width 64 height 17
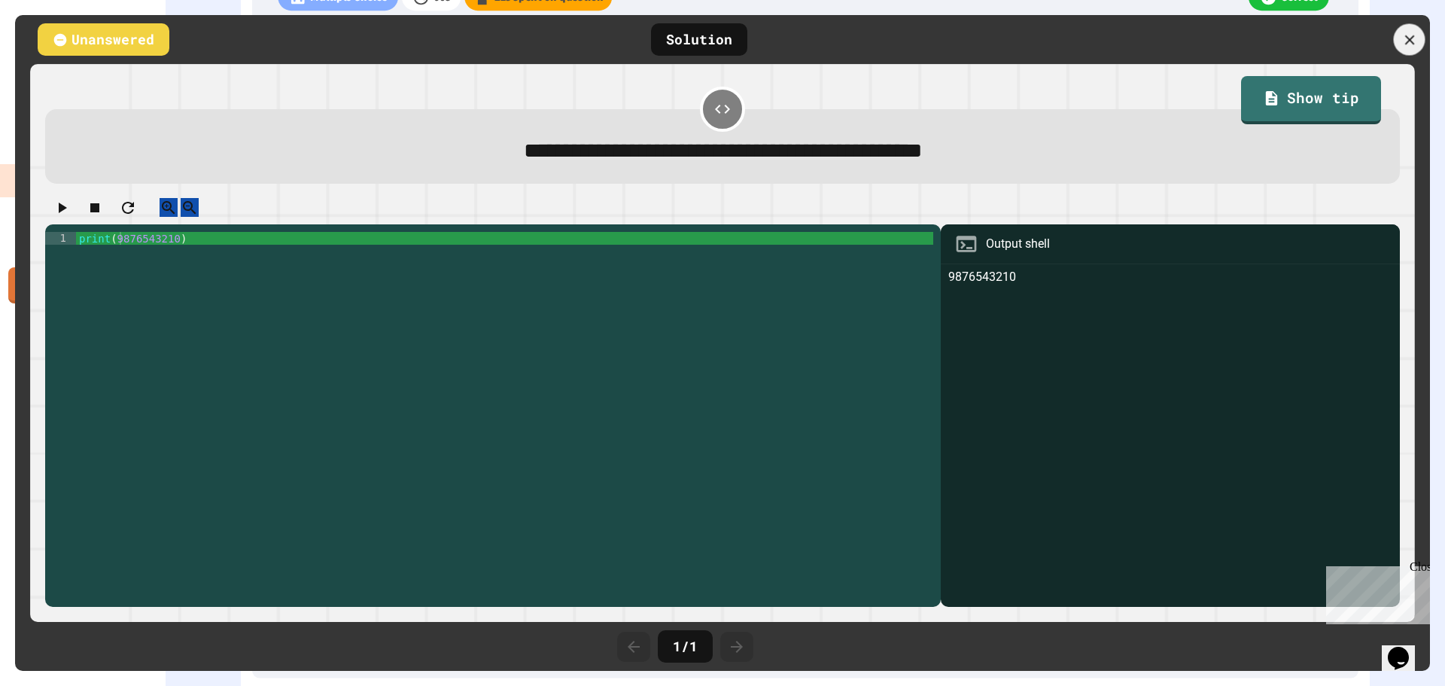
click at [1411, 40] on icon at bounding box center [1409, 40] width 17 height 17
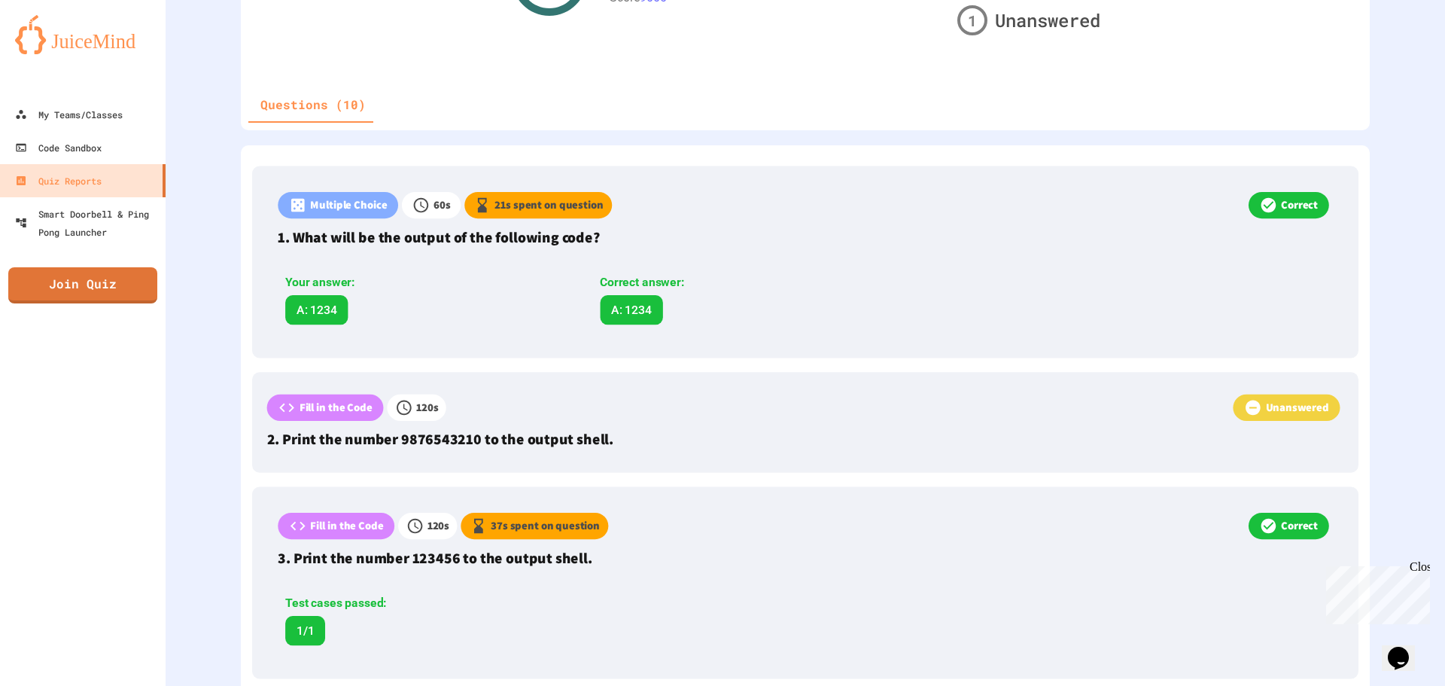
scroll to position [0, 0]
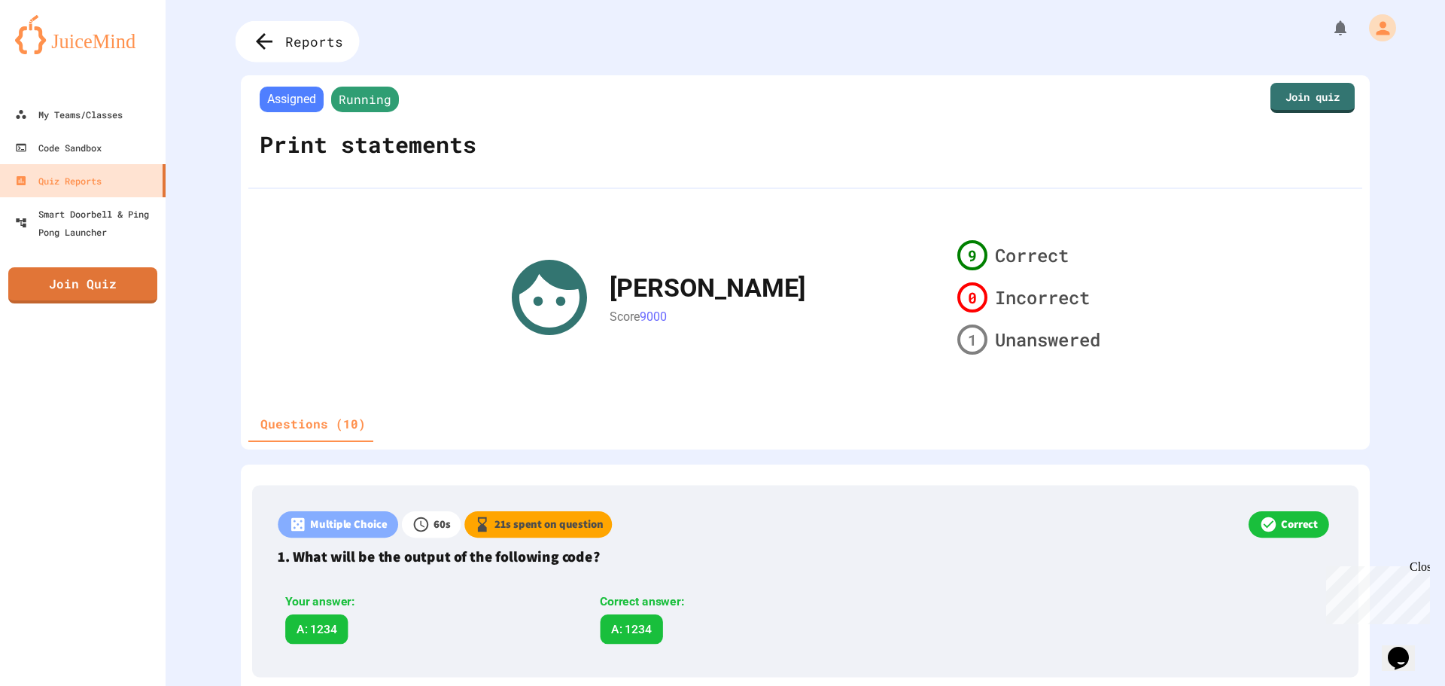
click at [267, 35] on icon at bounding box center [264, 41] width 25 height 25
